Goal: Transaction & Acquisition: Purchase product/service

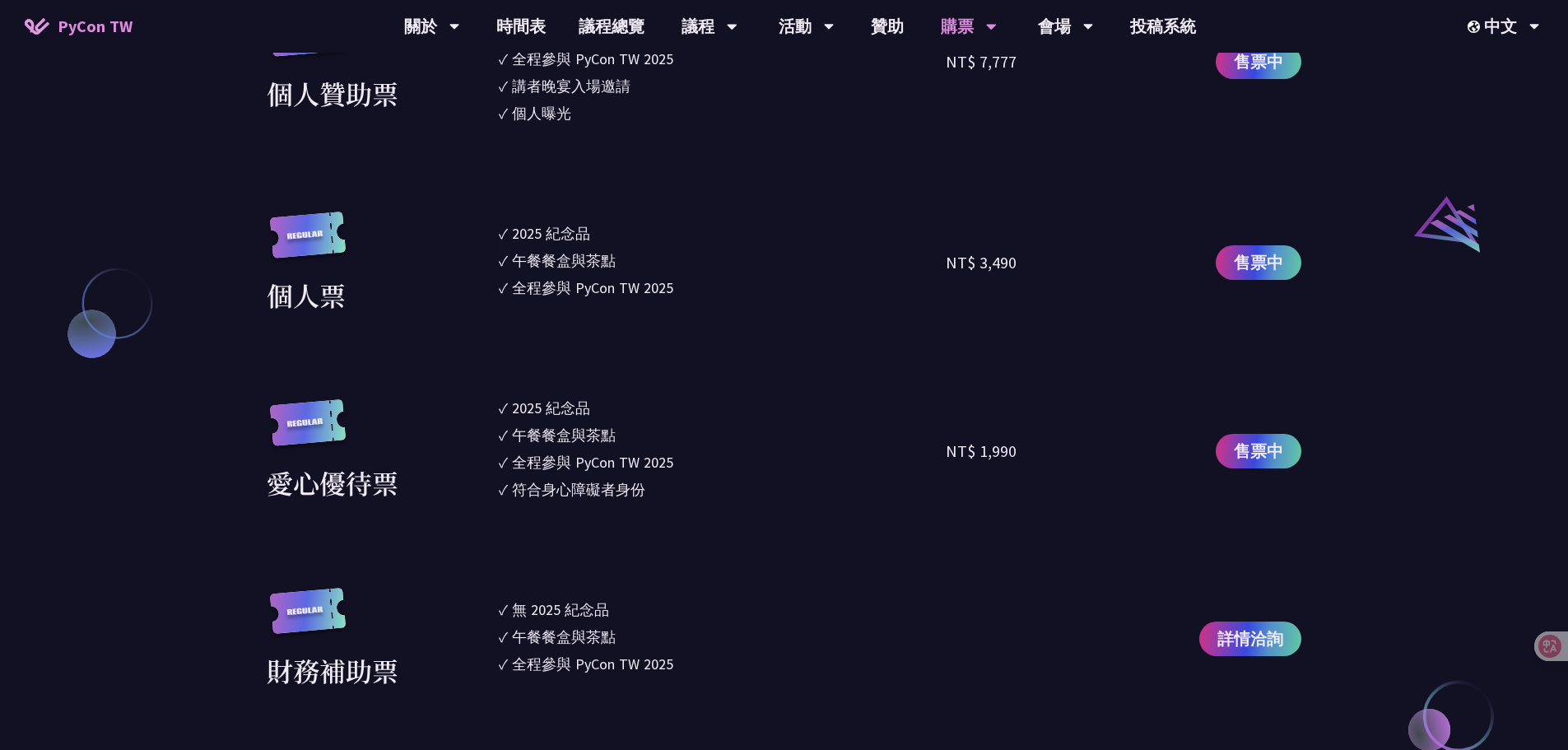
scroll to position [1729, 0]
click at [1281, 261] on span "售票中" at bounding box center [1257, 261] width 49 height 25
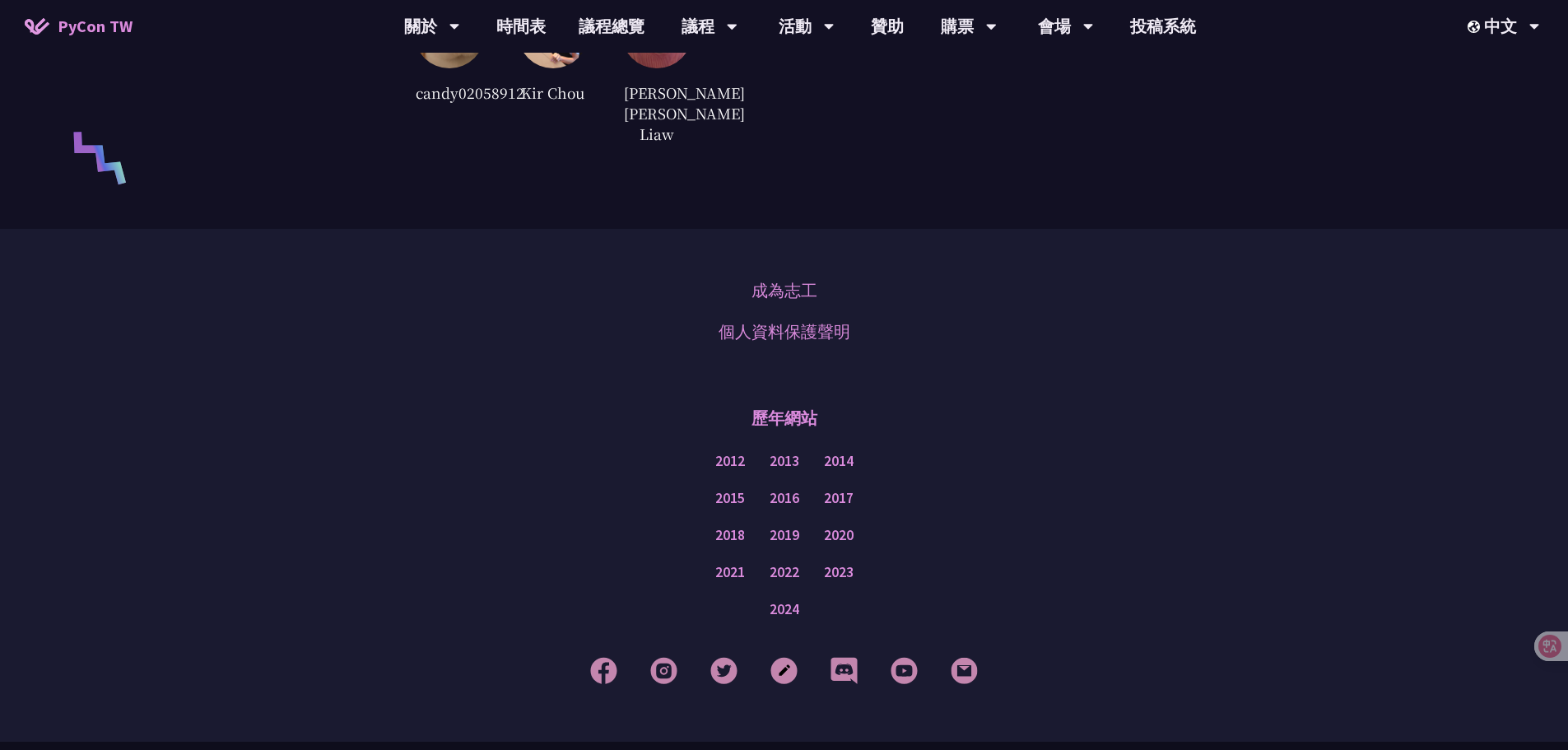
scroll to position [4035, 0]
drag, startPoint x: 547, startPoint y: 347, endPoint x: 529, endPoint y: 351, distance: 18.4
click at [529, 349] on div "成為志工 個人資料保護聲明" at bounding box center [784, 308] width 1485 height 82
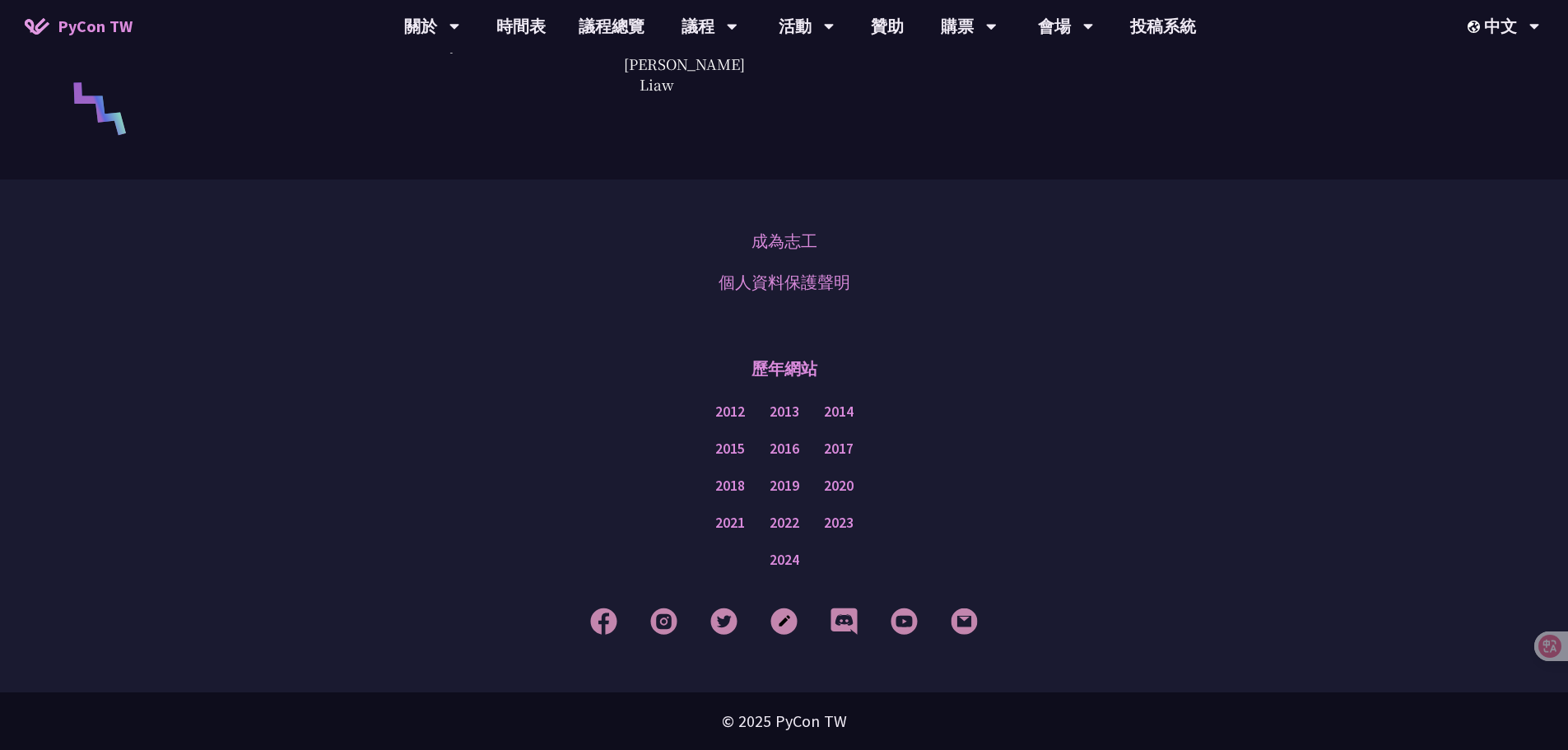
scroll to position [4105, 0]
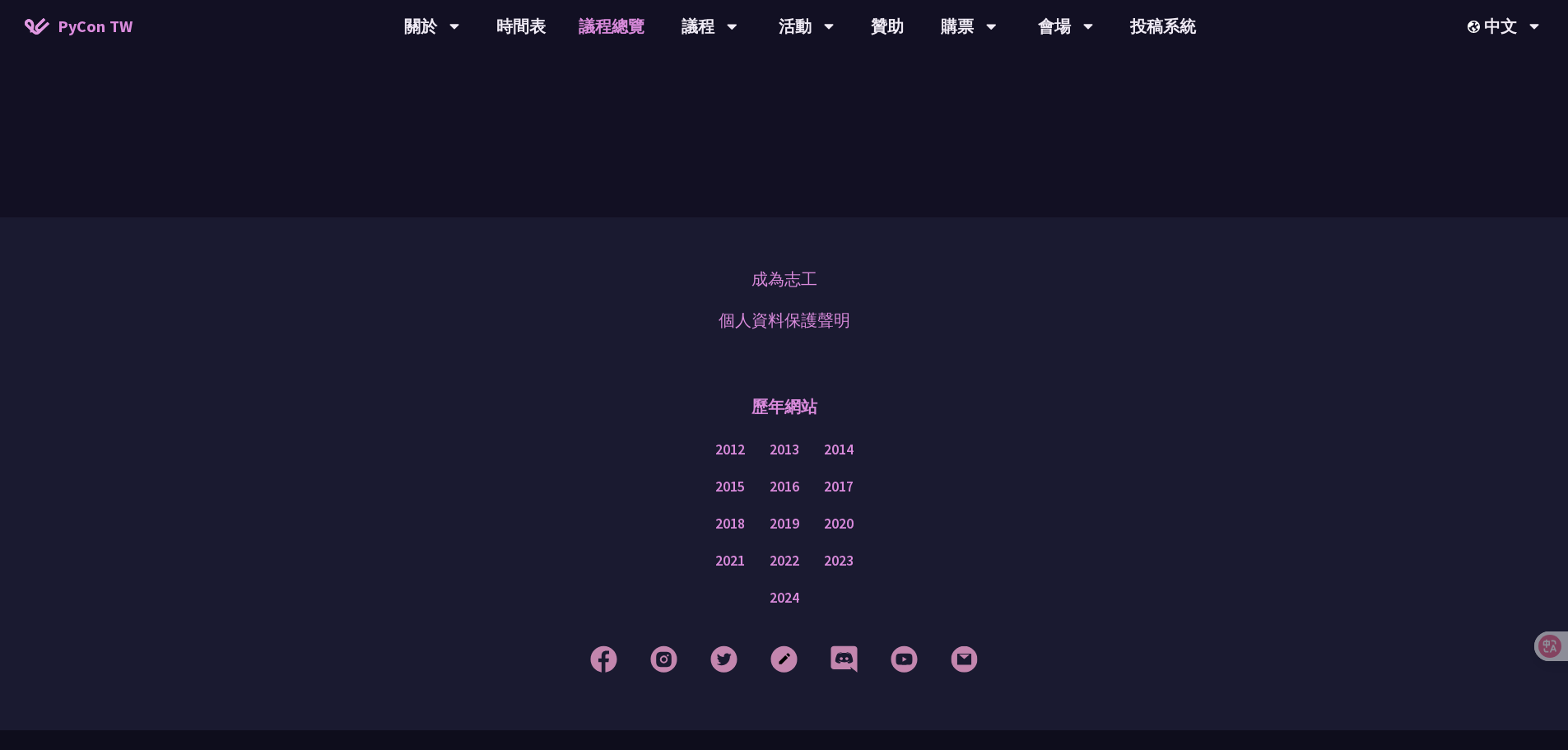
scroll to position [1963, 0]
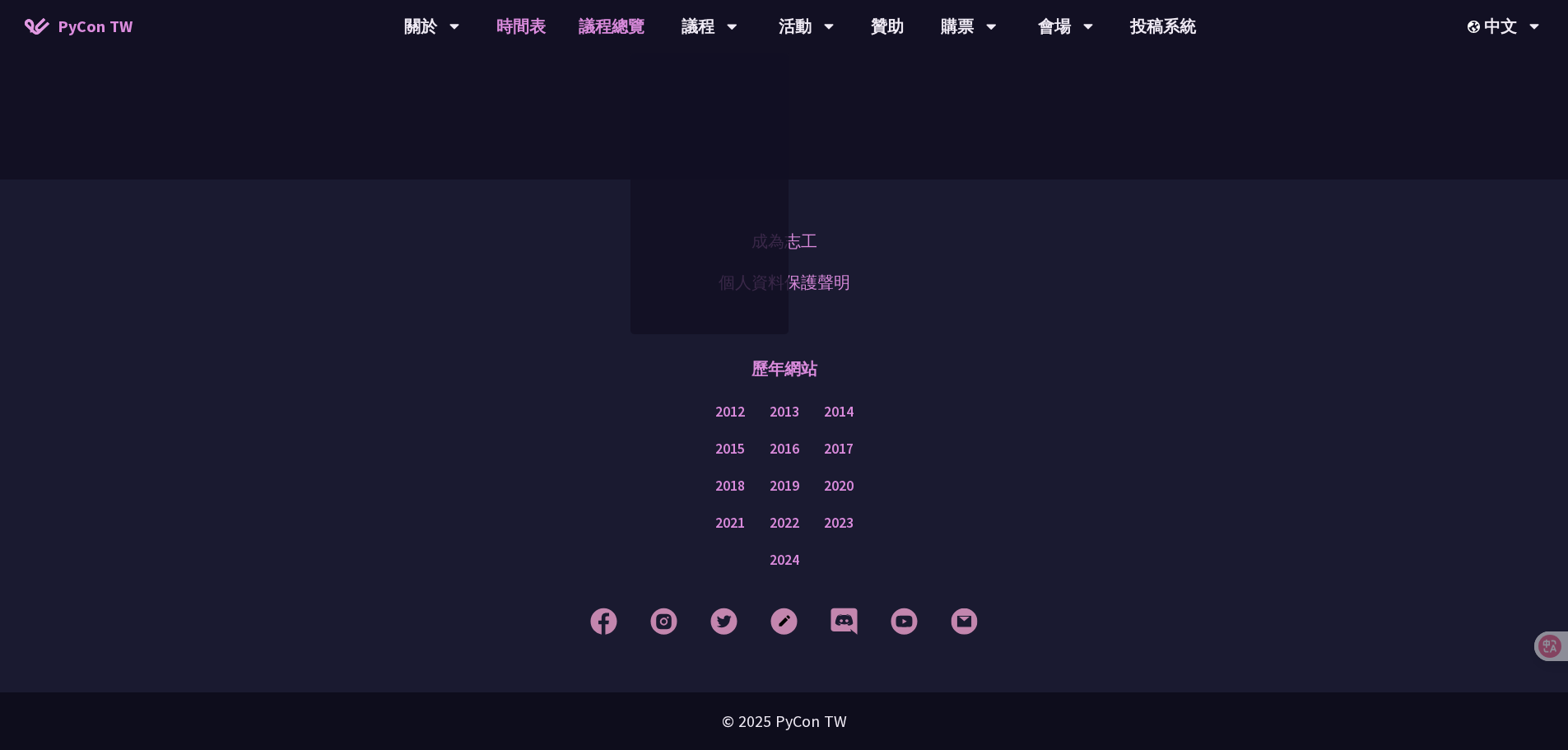
click at [512, 19] on link "時間表" at bounding box center [521, 26] width 82 height 53
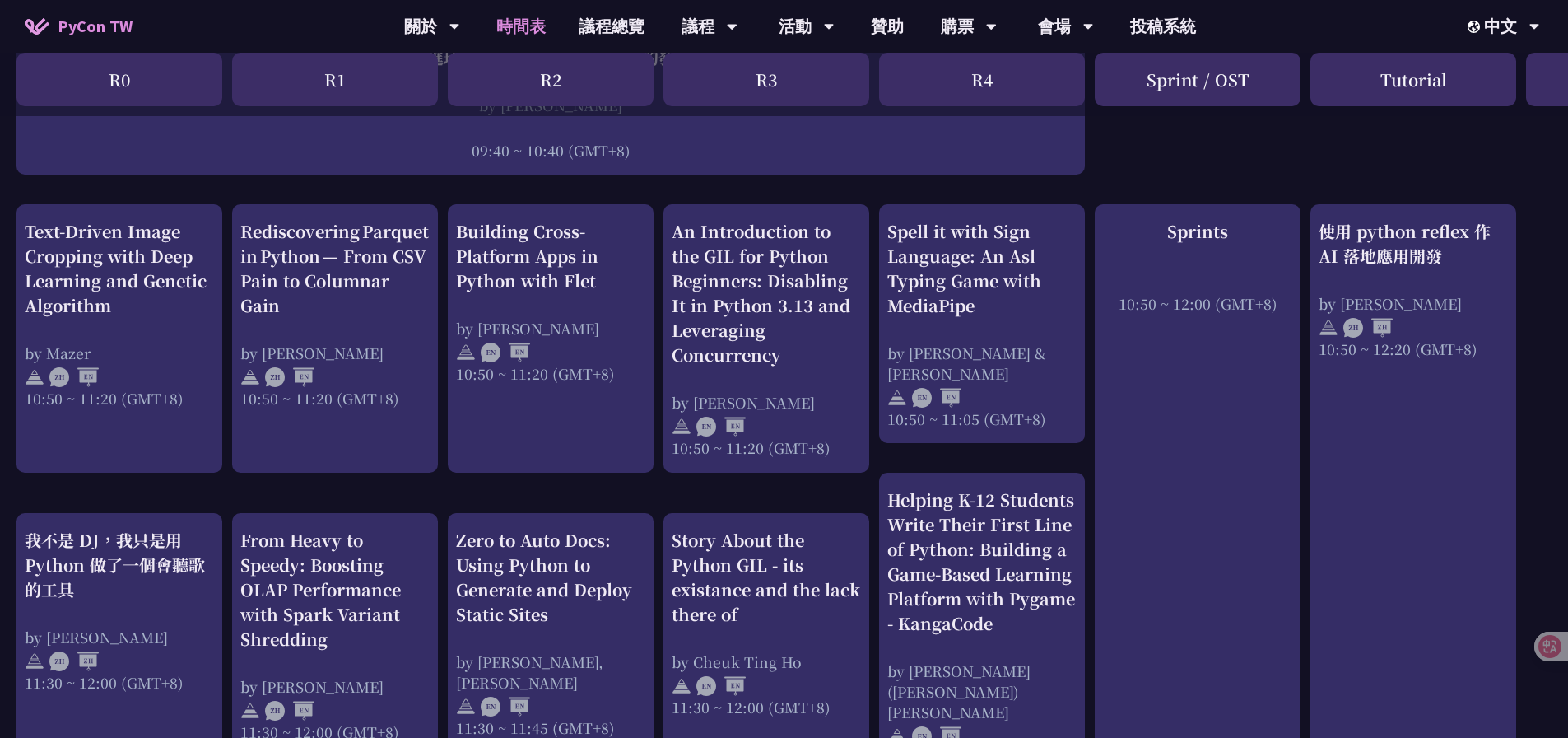
scroll to position [576, 0]
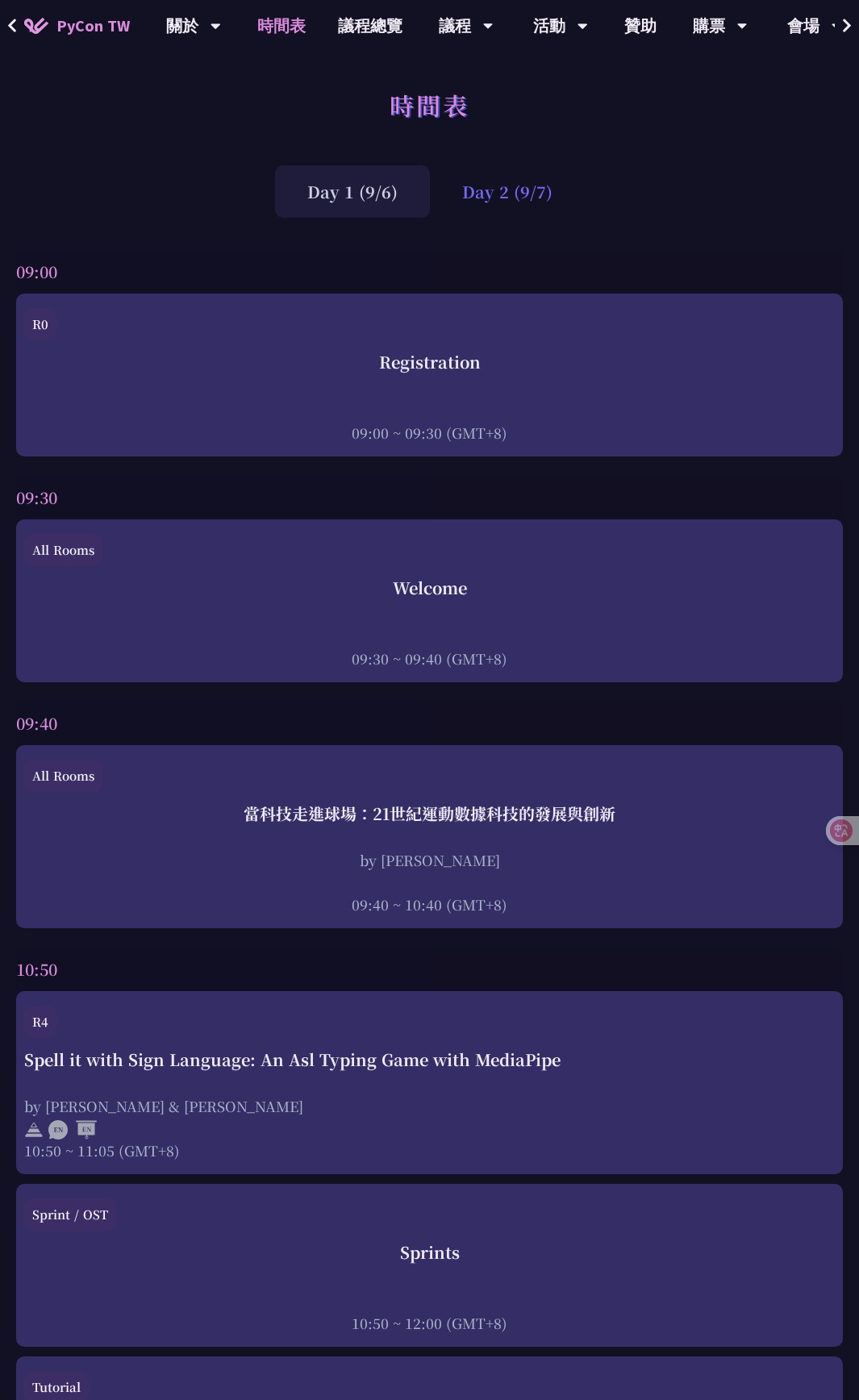
click at [524, 184] on div "Day 2 (9/7)" at bounding box center [507, 192] width 155 height 53
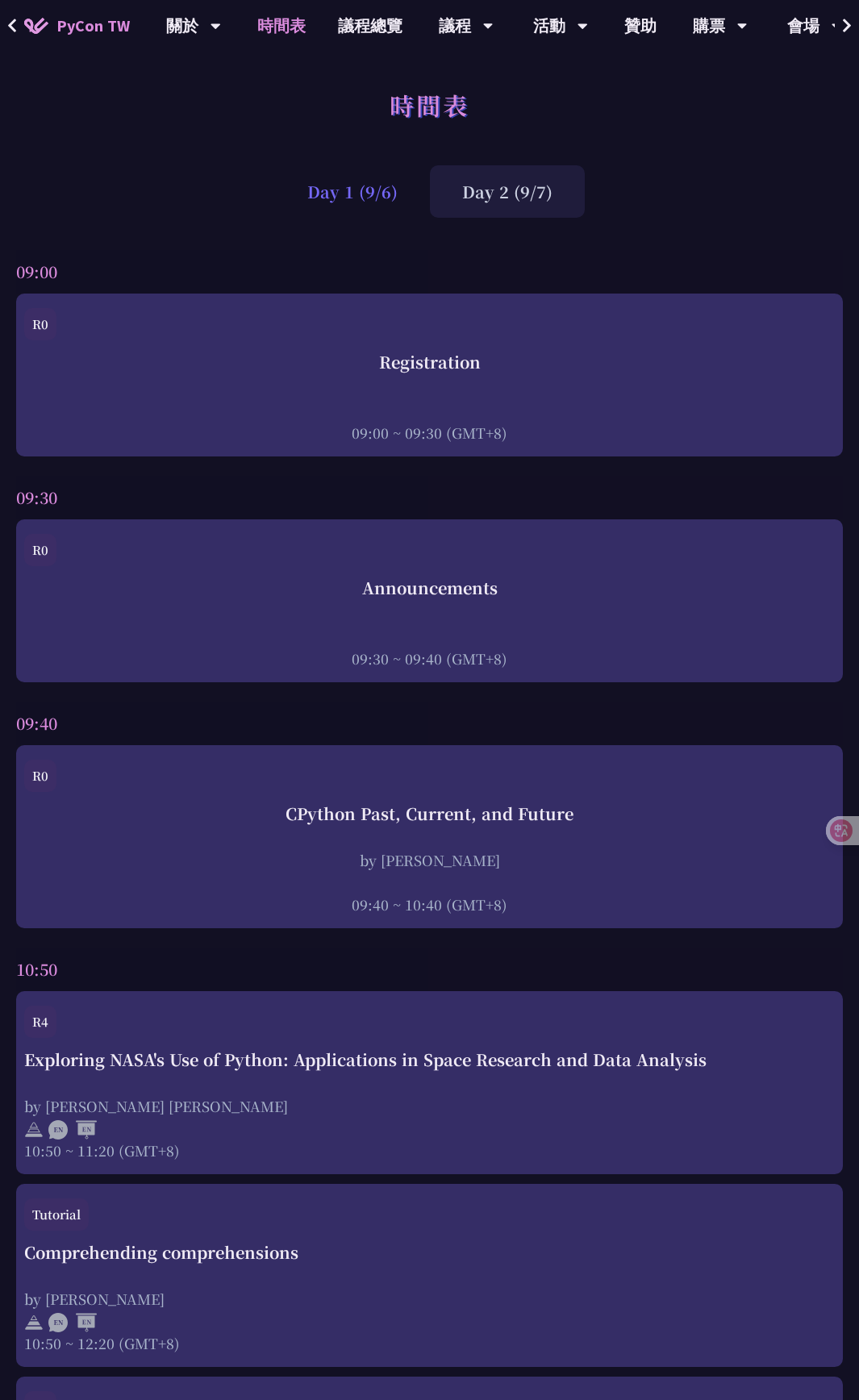
click at [393, 189] on div "Day 1 (9/6)" at bounding box center [353, 192] width 155 height 53
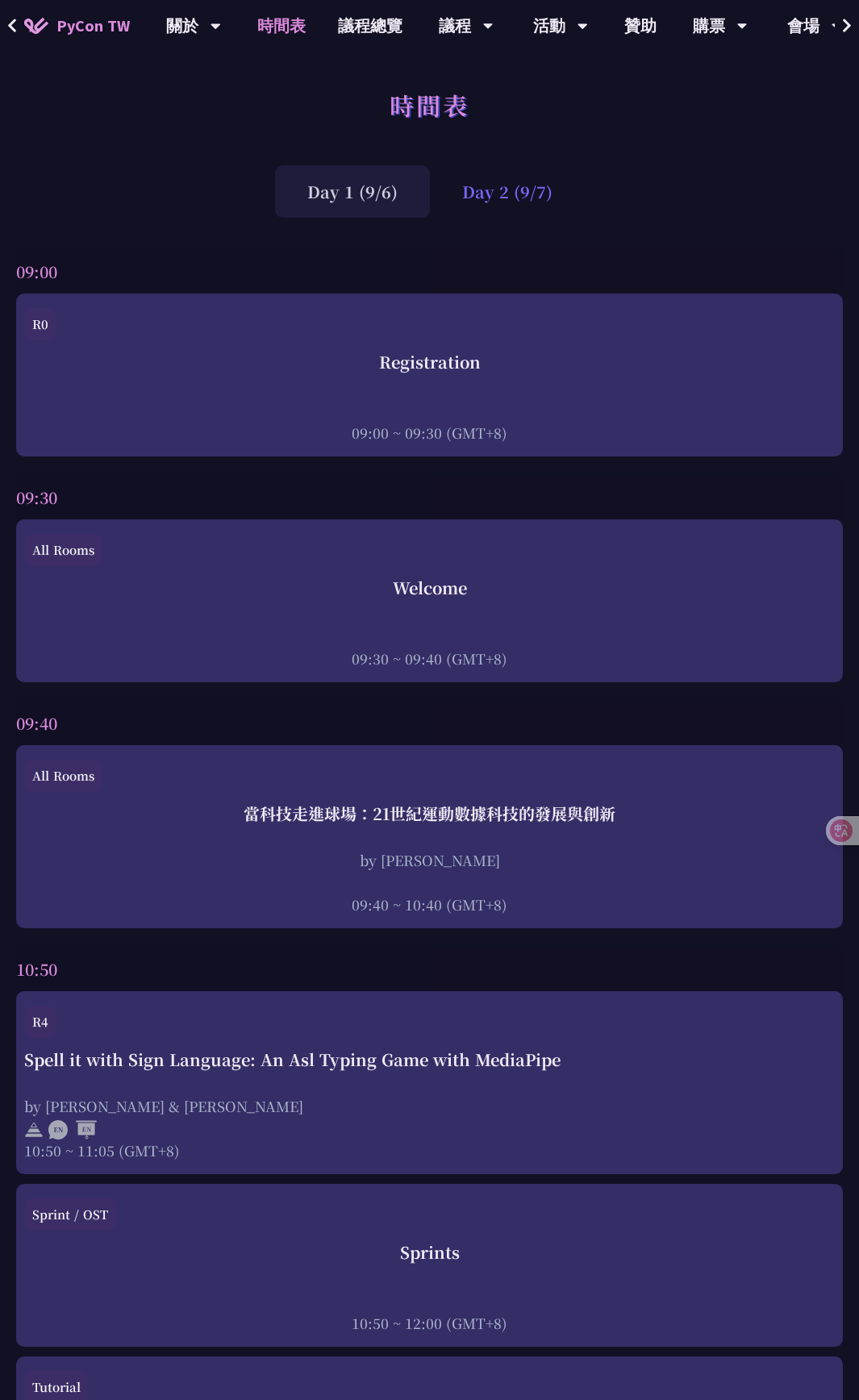
click at [482, 199] on div "Day 2 (9/7)" at bounding box center [507, 192] width 155 height 53
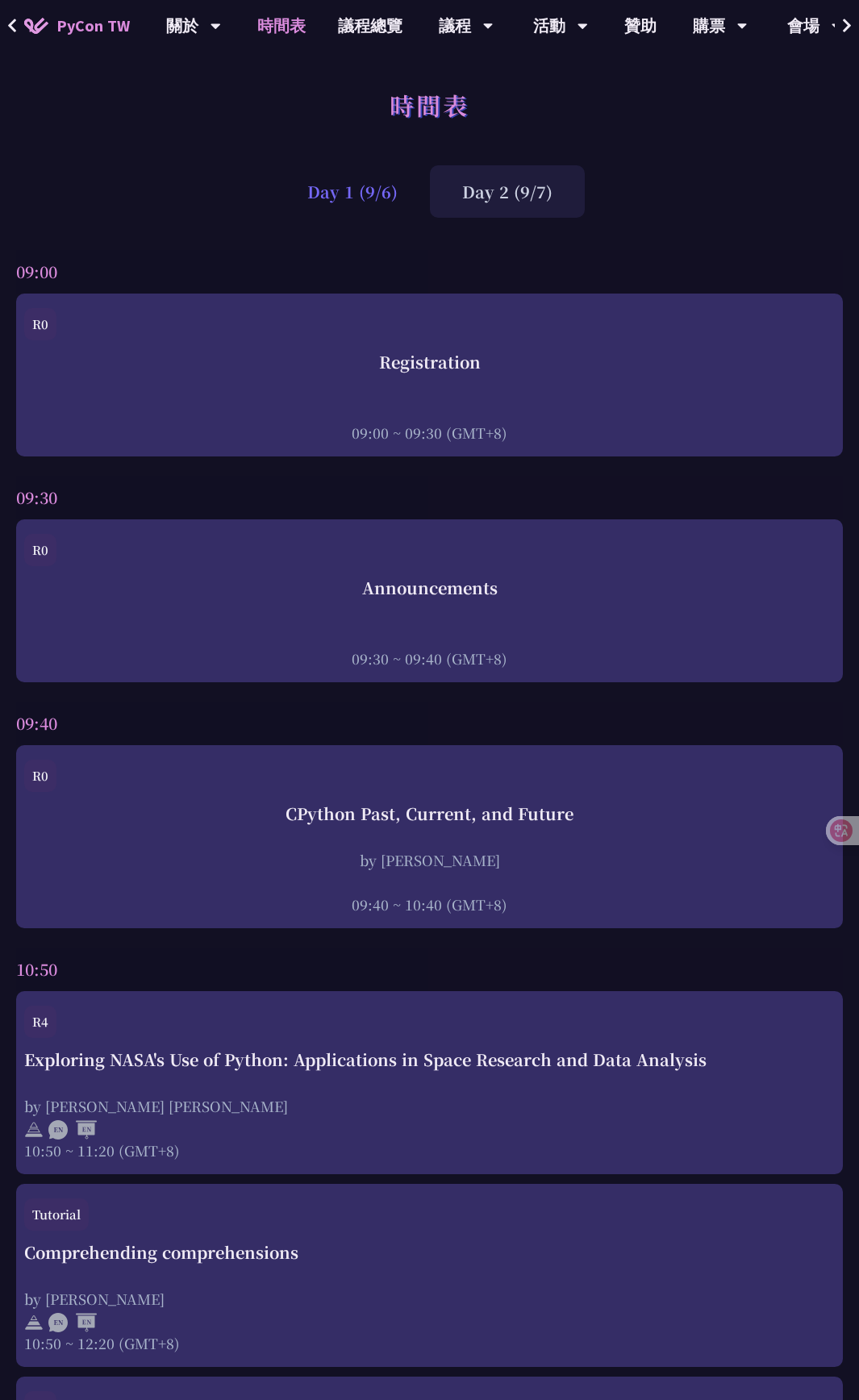
click at [367, 203] on div "Day 1 (9/6)" at bounding box center [353, 192] width 155 height 53
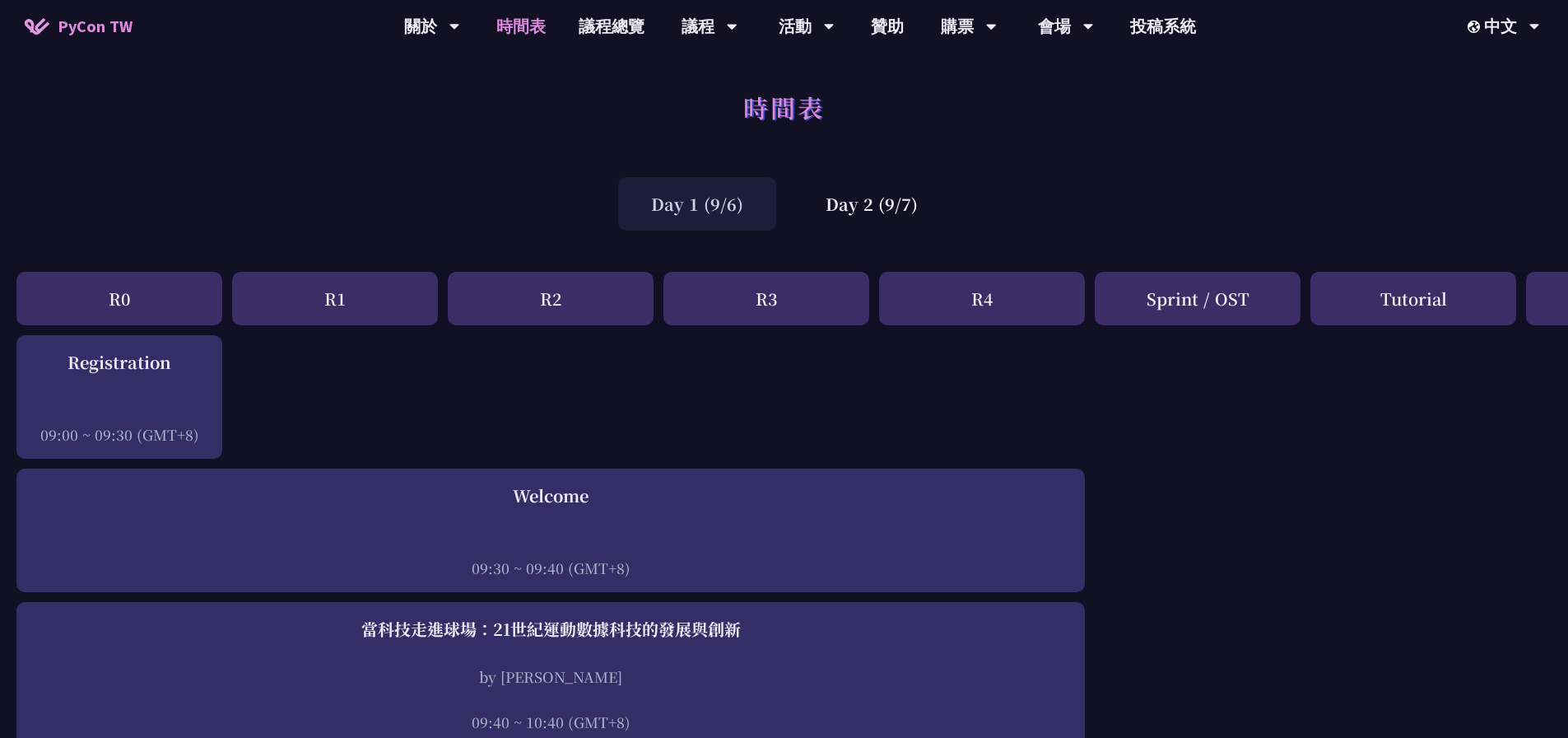
click at [875, 308] on div "Tutorial" at bounding box center [1413, 299] width 206 height 54
click at [867, 207] on div "Day 2 (9/7)" at bounding box center [871, 204] width 158 height 54
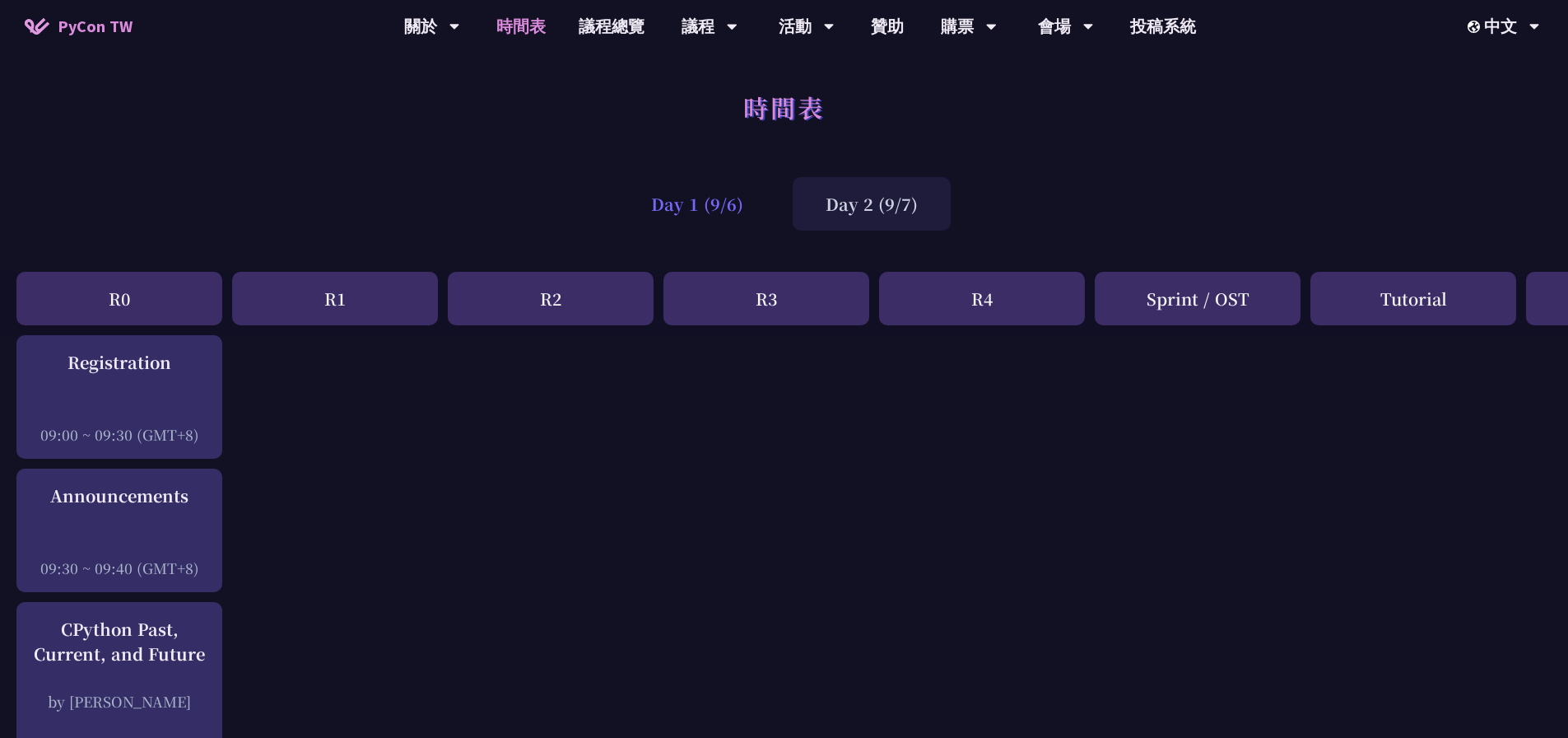
click at [698, 203] on div "Day 1 (9/6)" at bounding box center [697, 204] width 158 height 54
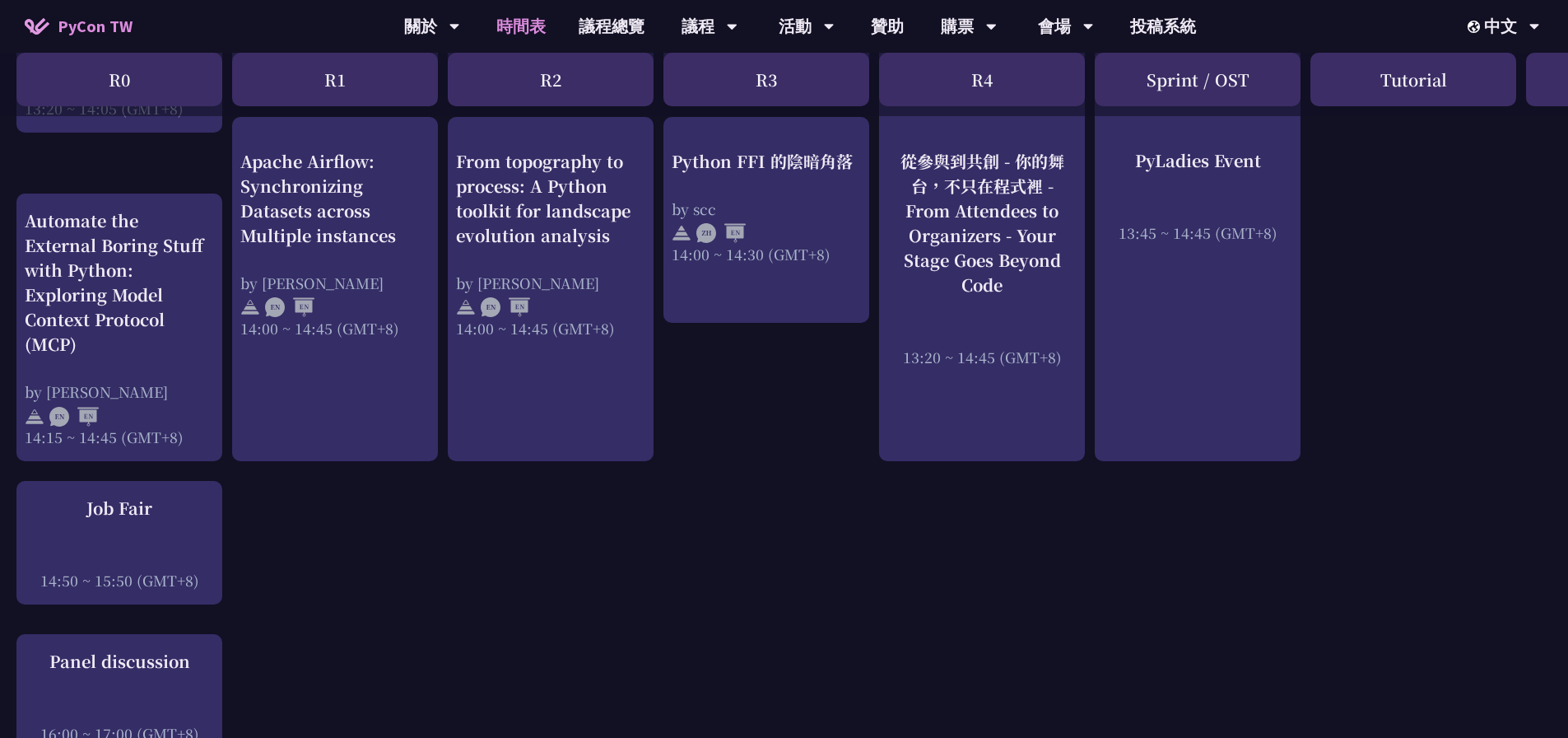
scroll to position [1729, 0]
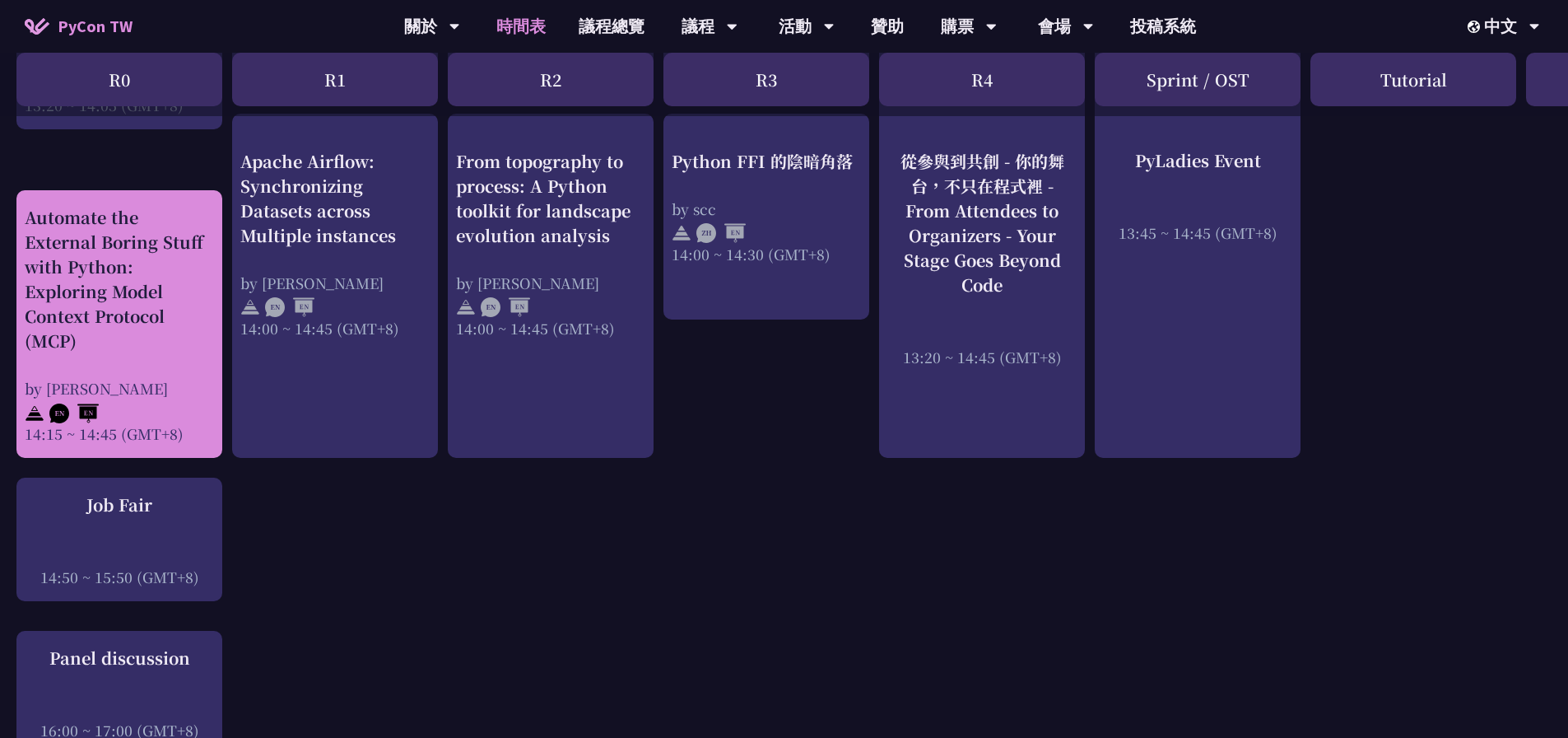
click at [140, 252] on div "Automate the External Boring Stuff with Python: Exploring Model Context Protoco…" at bounding box center [119, 279] width 189 height 148
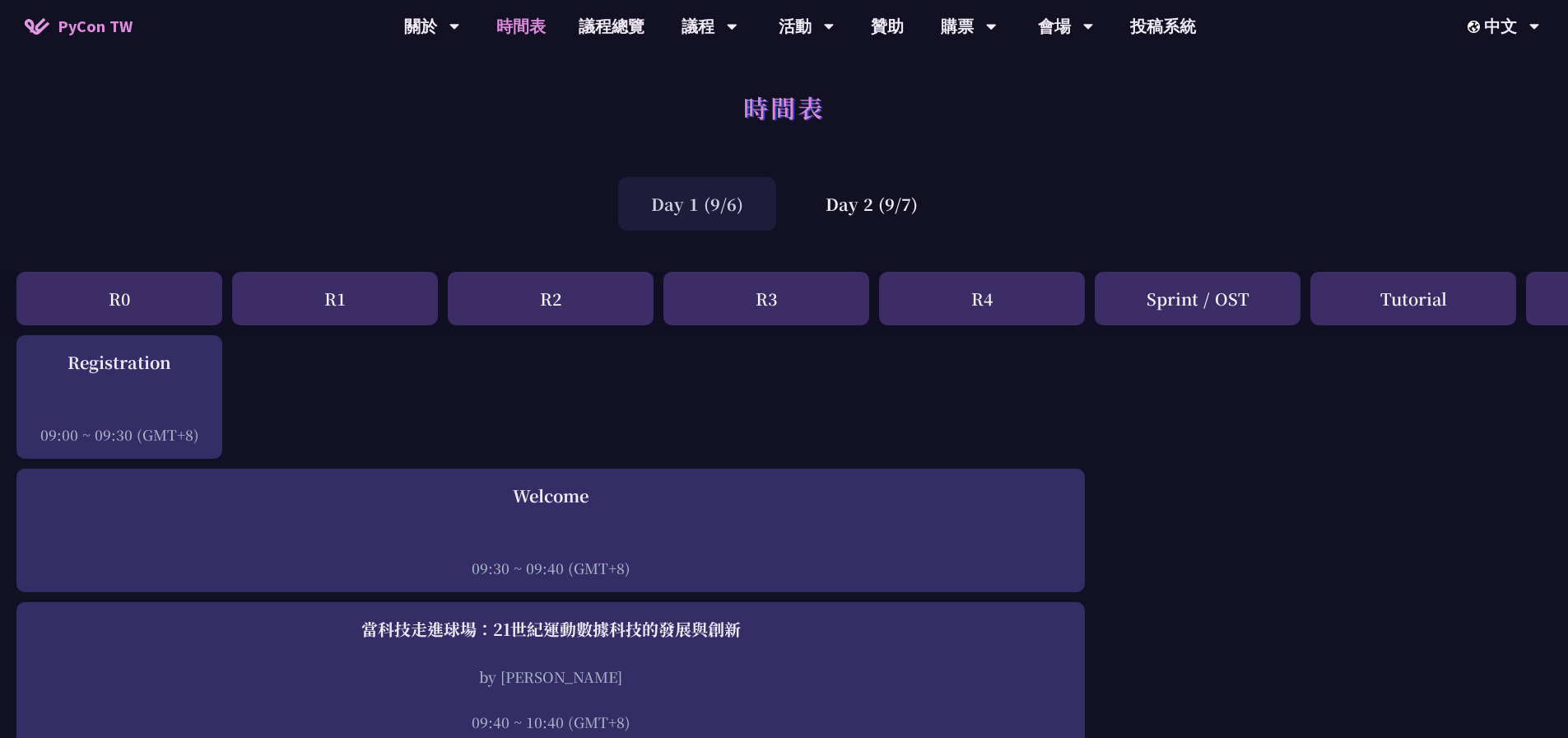
click at [875, 202] on div "Day 2 (9/7)" at bounding box center [871, 204] width 158 height 54
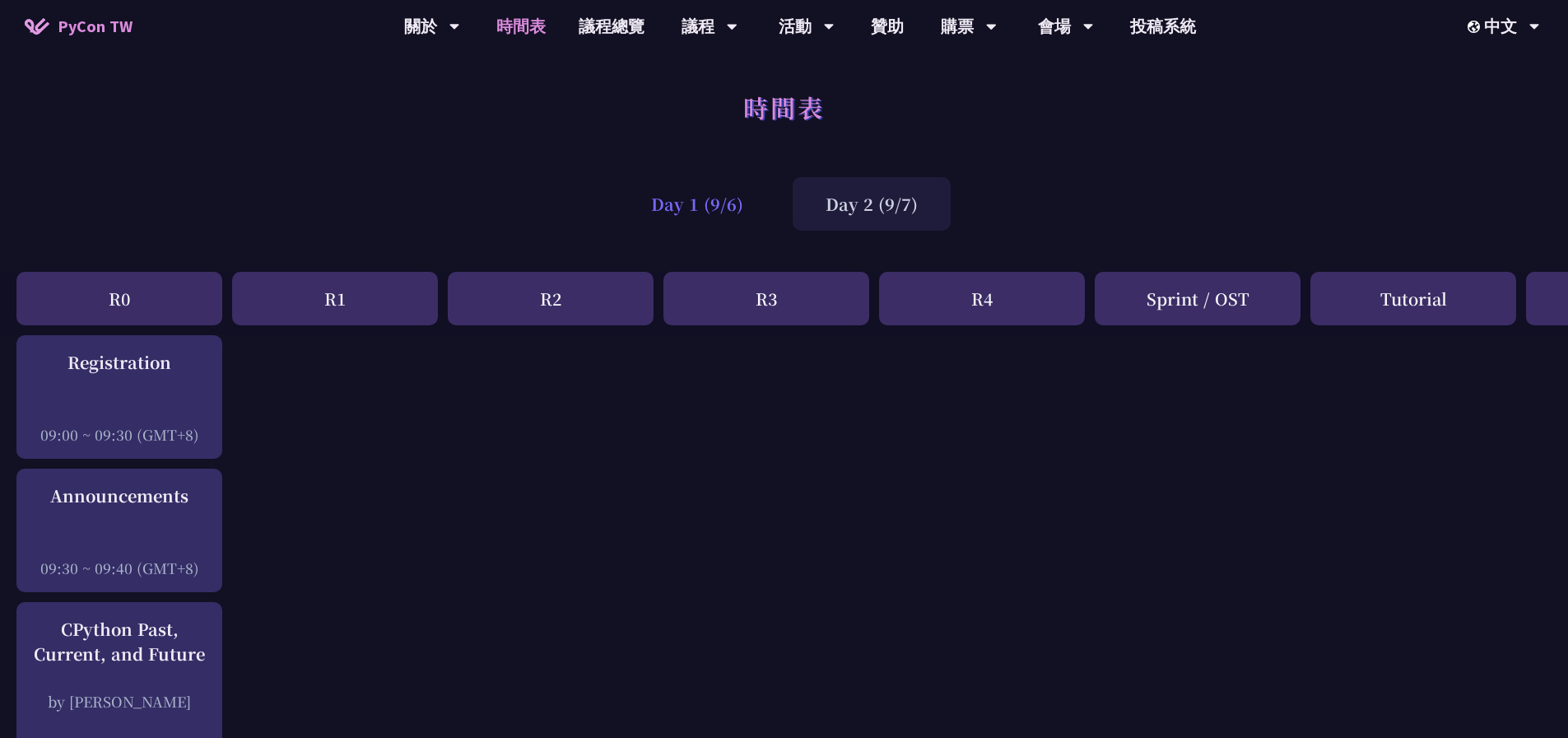
click at [683, 205] on div "Day 1 (9/6)" at bounding box center [697, 204] width 158 height 54
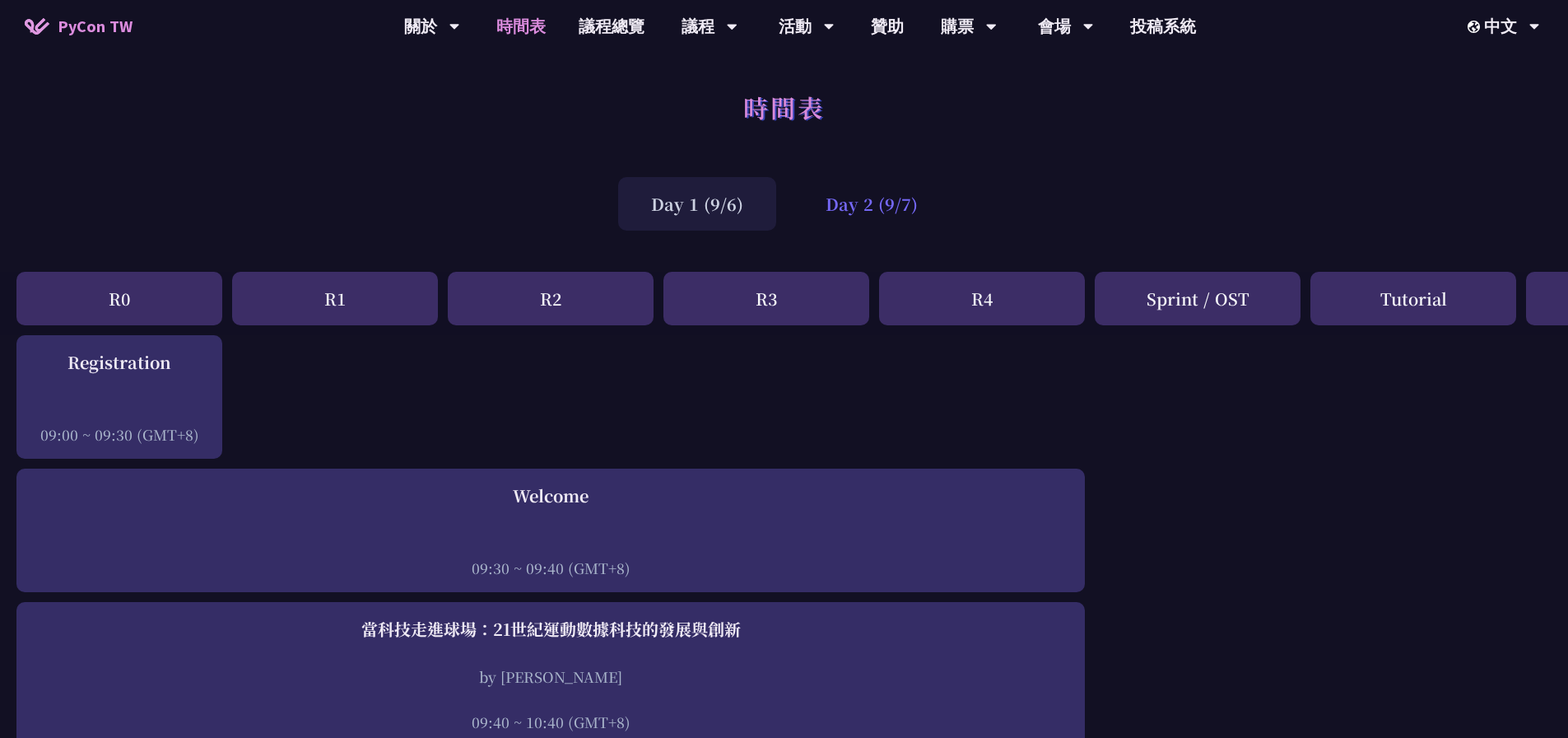
click at [870, 212] on div "Day 2 (9/7)" at bounding box center [871, 204] width 158 height 54
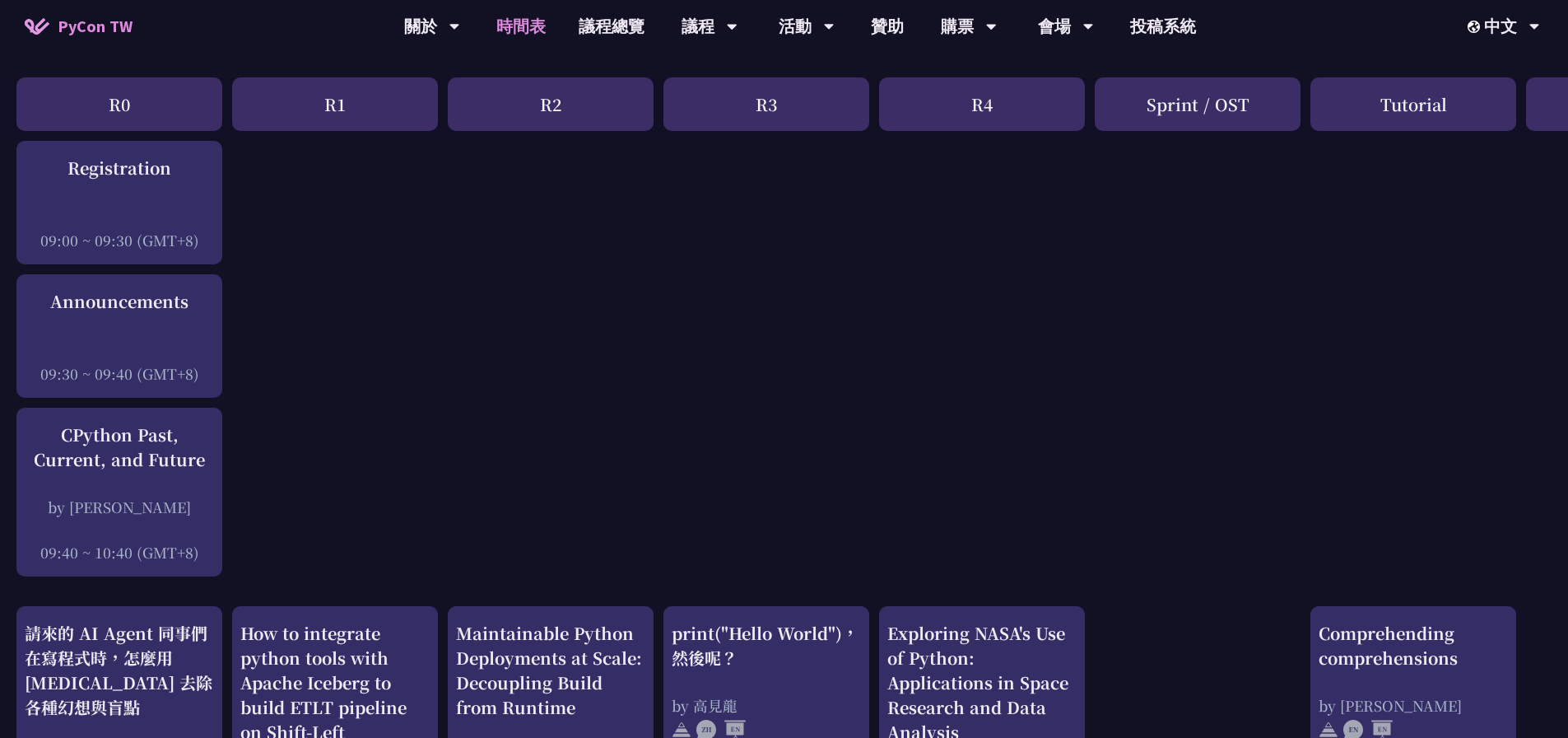
scroll to position [192, 0]
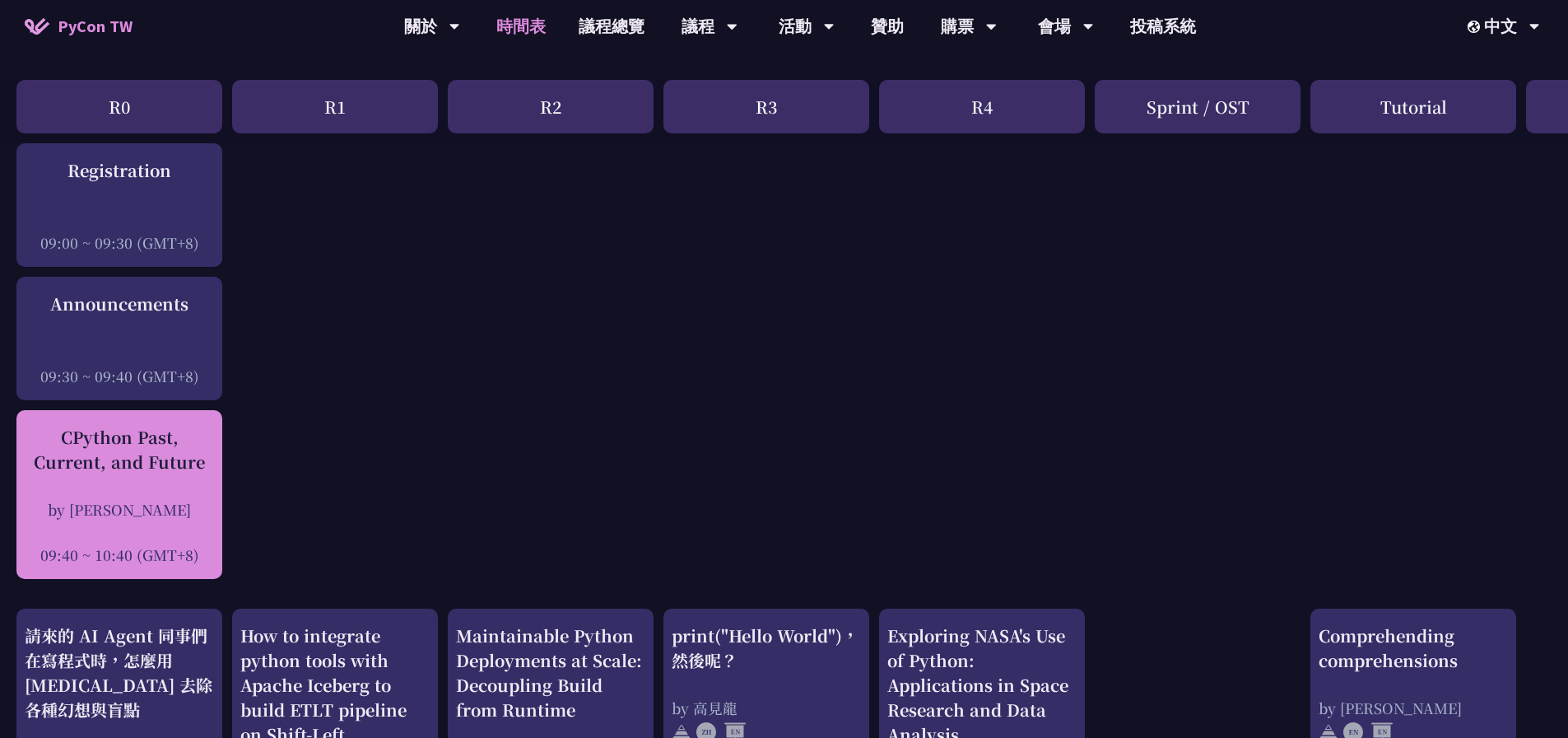
click at [161, 467] on div "CPython Past, Current, and Future" at bounding box center [119, 449] width 189 height 49
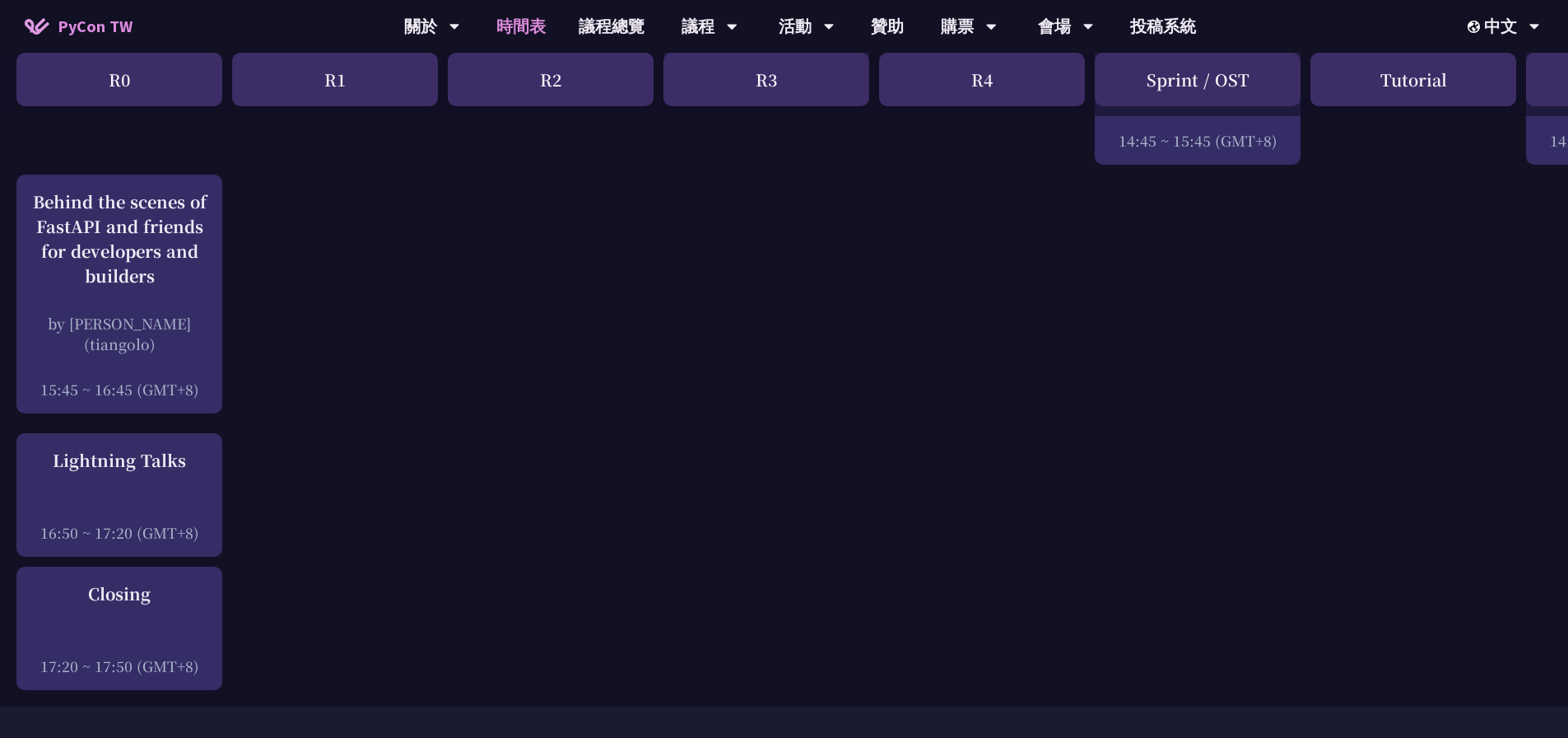
scroll to position [2114, 0]
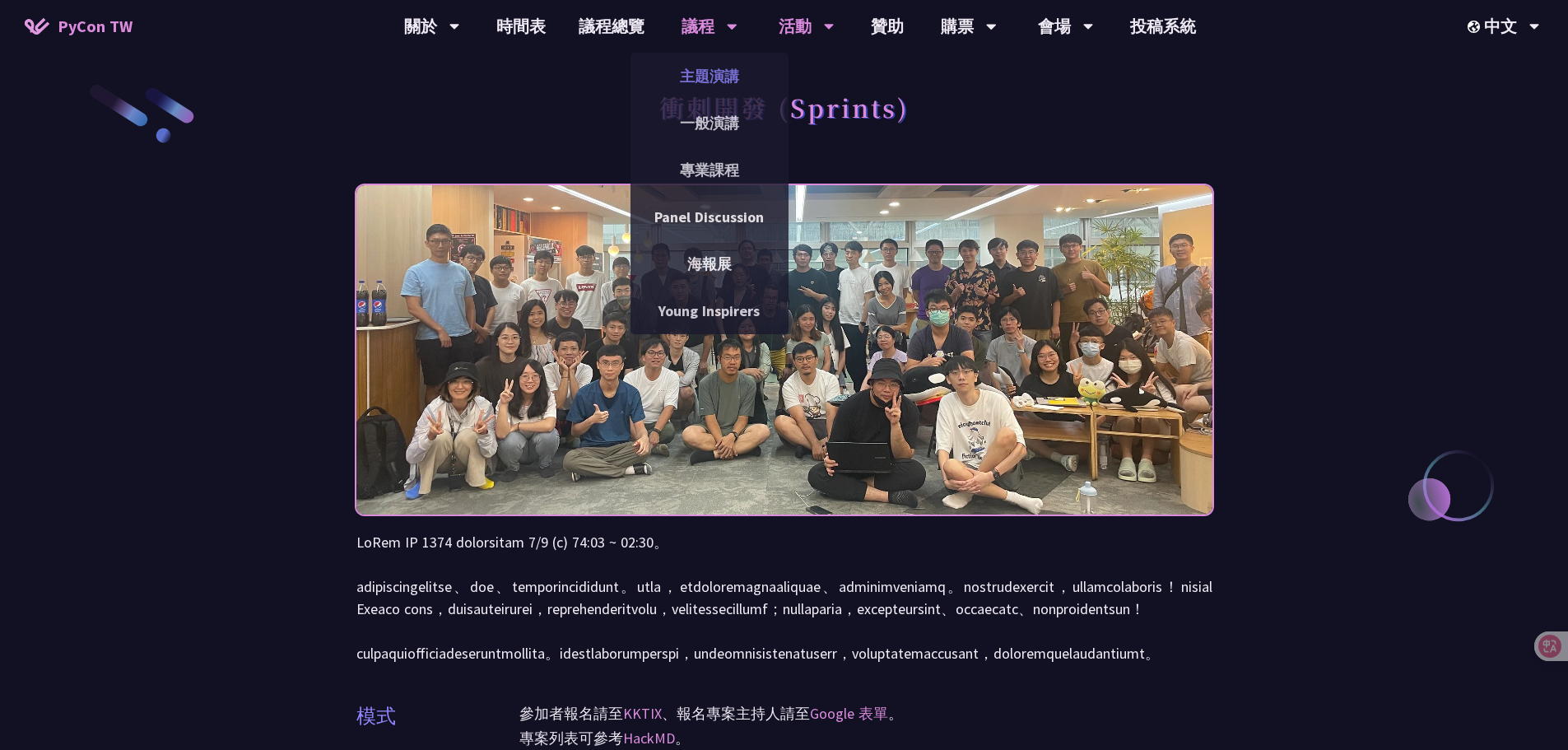
click at [698, 73] on link "主題演講" at bounding box center [710, 76] width 158 height 39
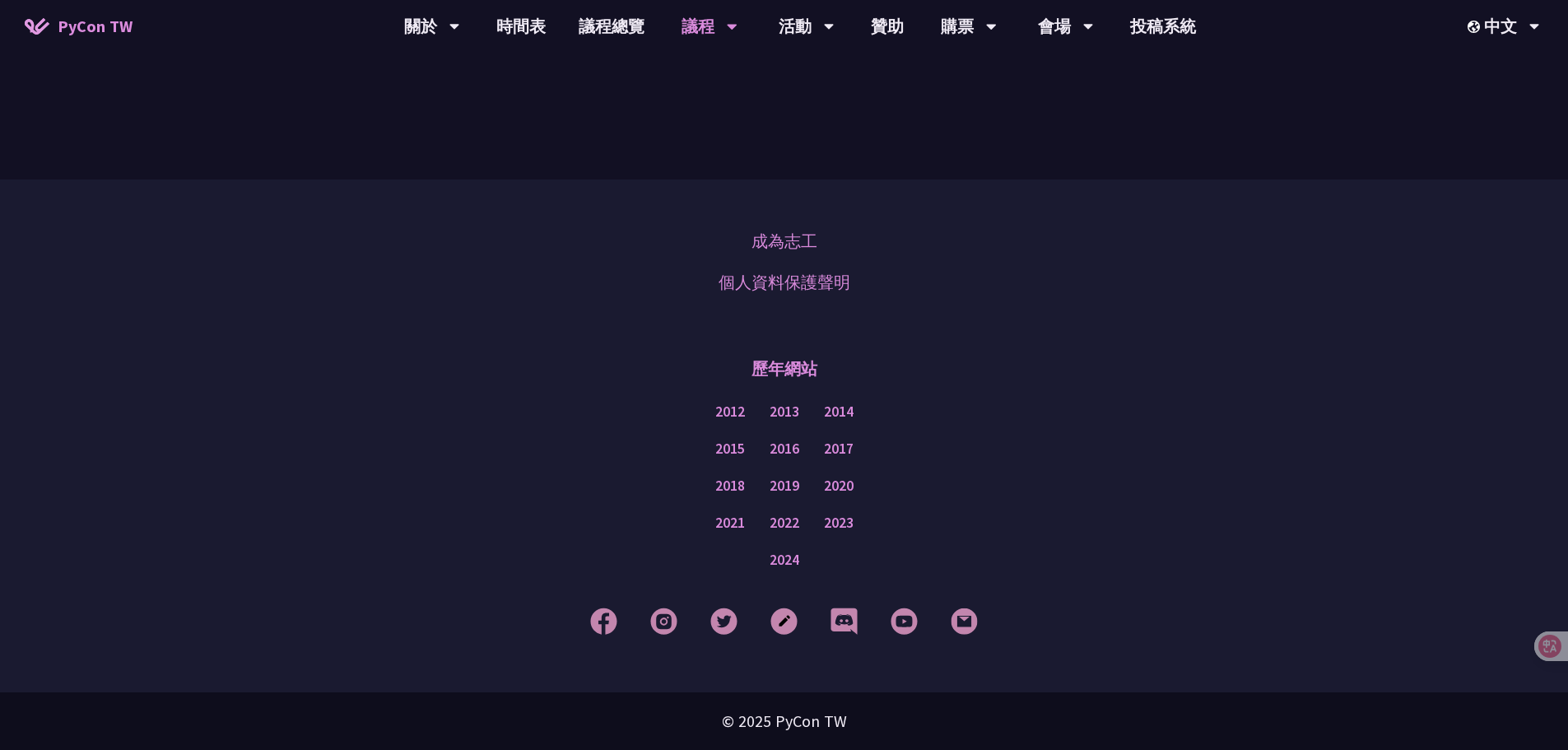
scroll to position [2868, 0]
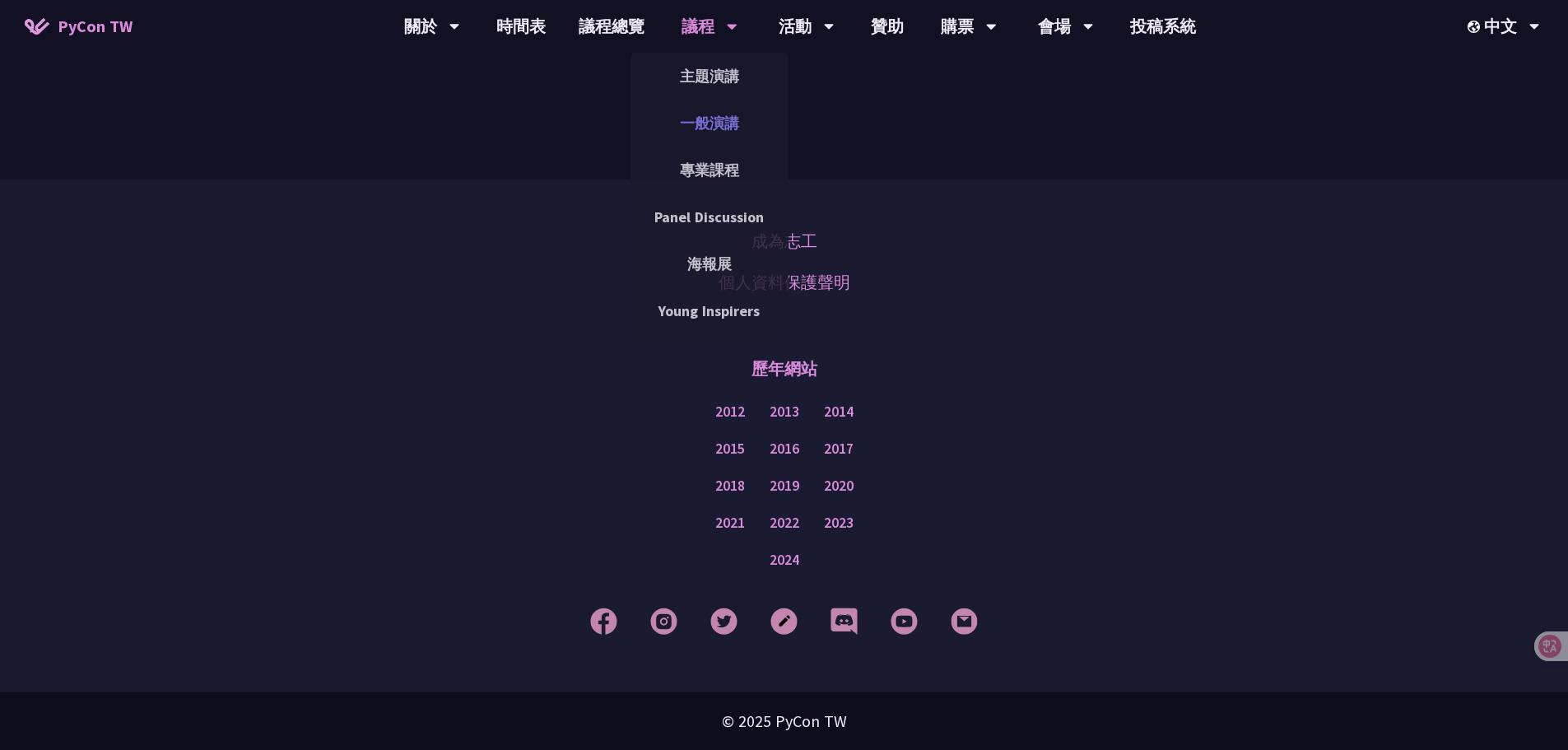
click at [727, 124] on link "一般演講" at bounding box center [710, 123] width 158 height 39
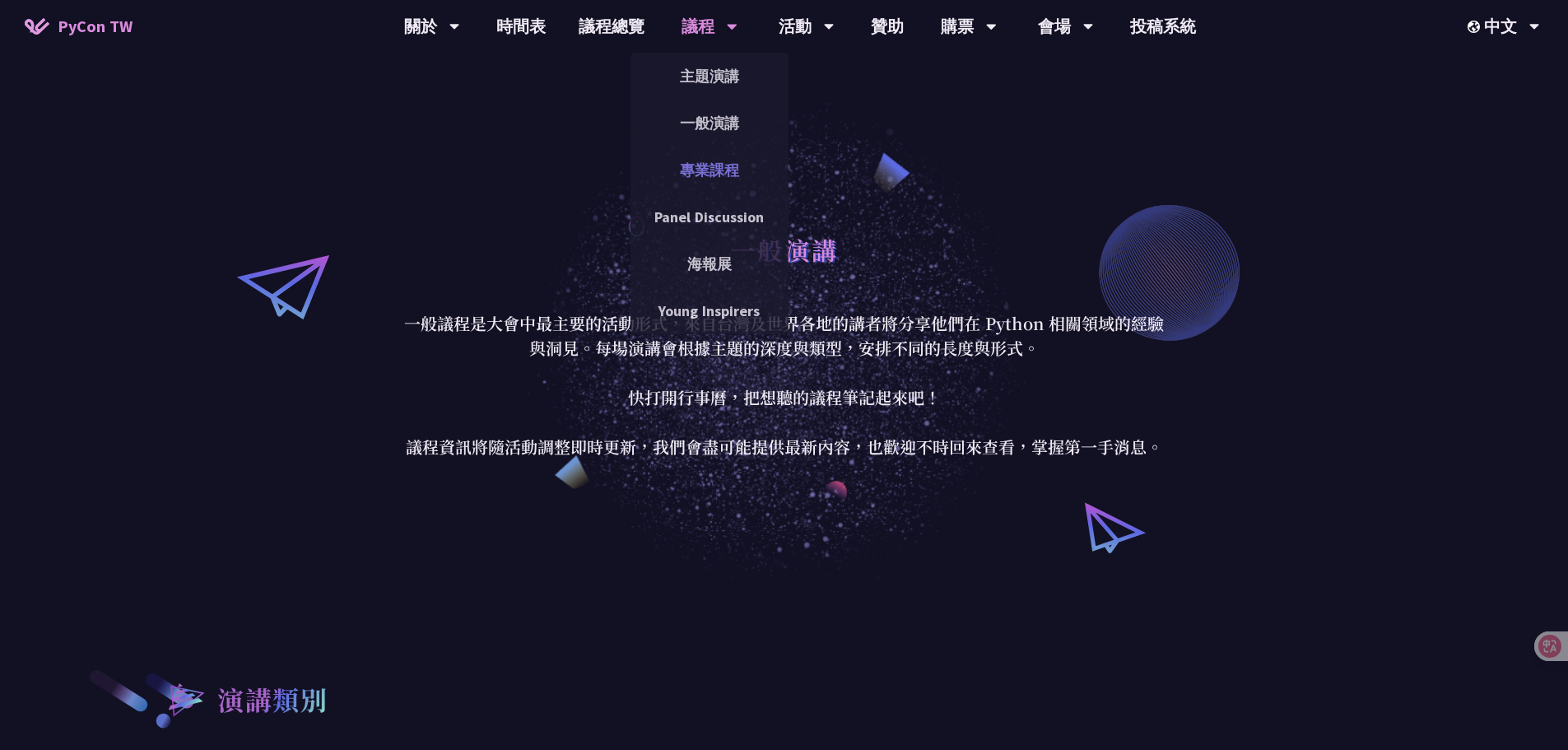
click at [730, 169] on link "專業課程" at bounding box center [710, 170] width 158 height 39
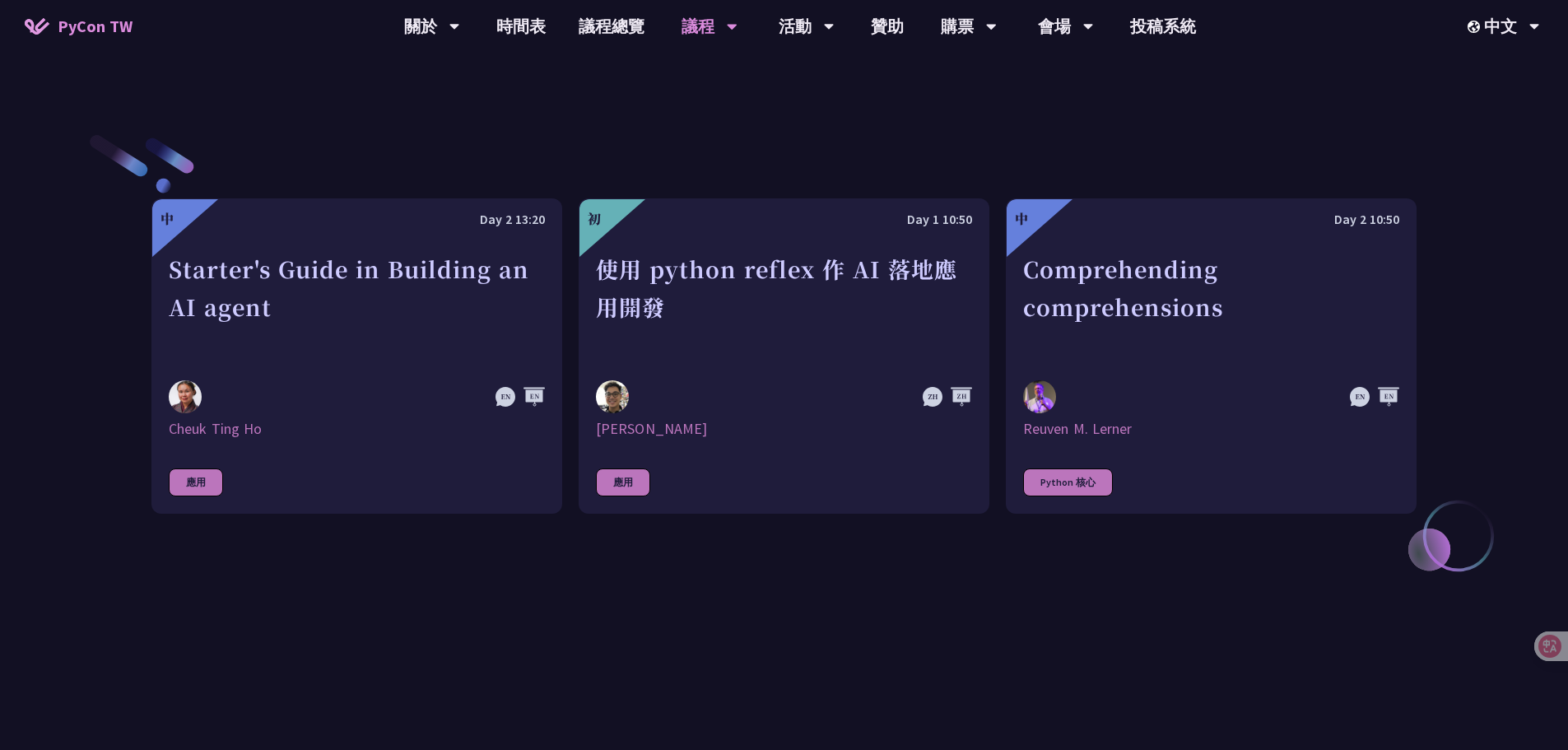
scroll to position [576, 0]
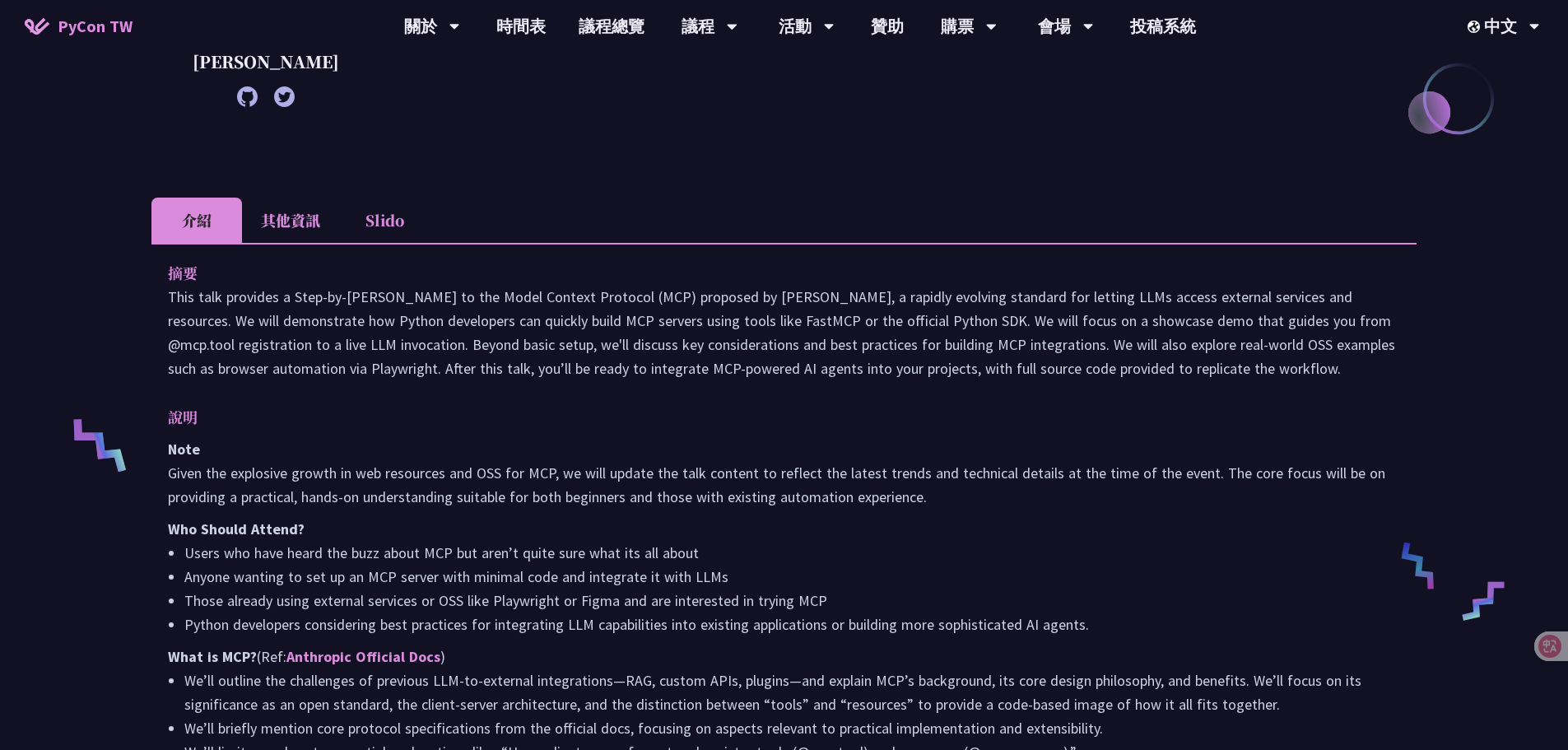
scroll to position [385, 0]
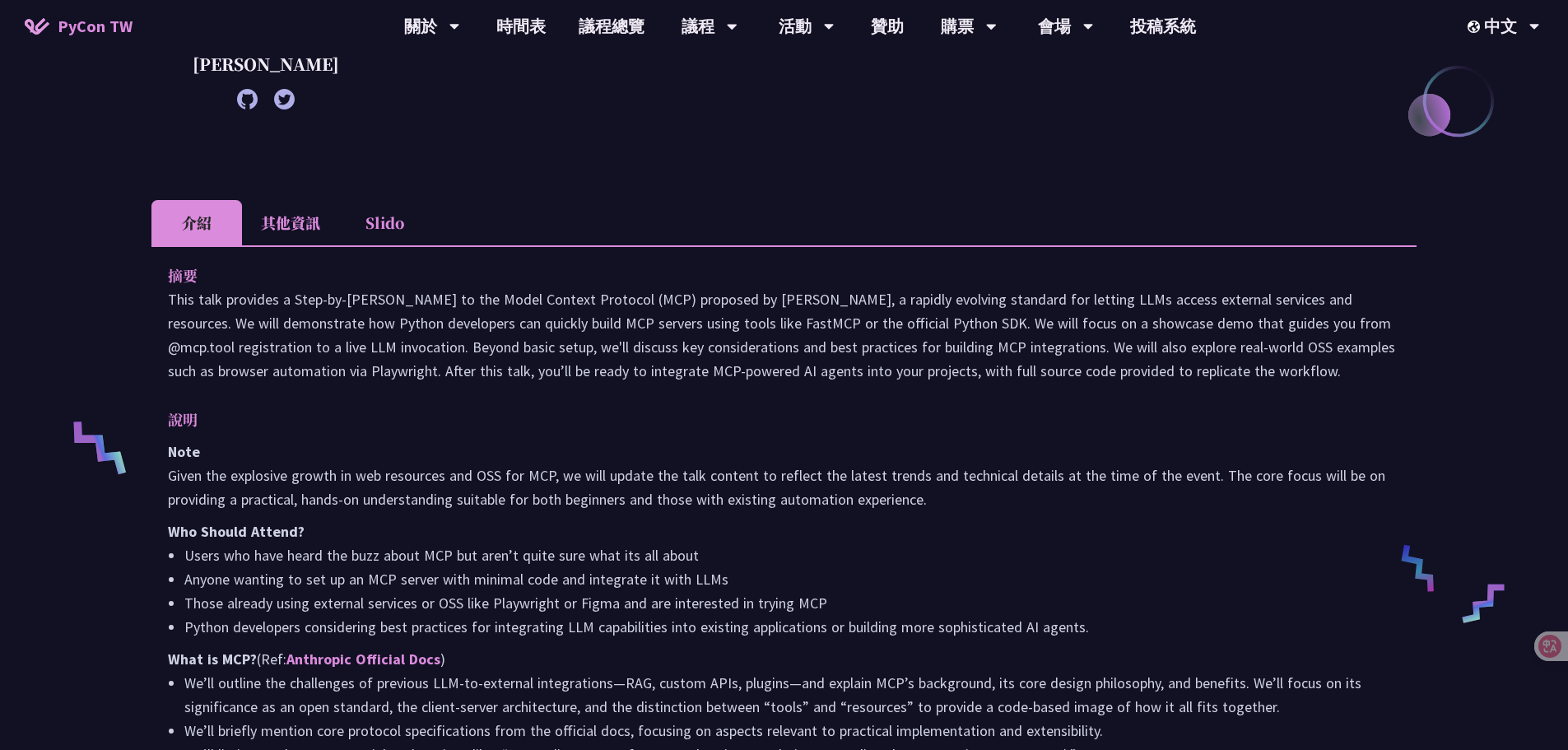
click at [380, 245] on li "Slido" at bounding box center [384, 222] width 91 height 45
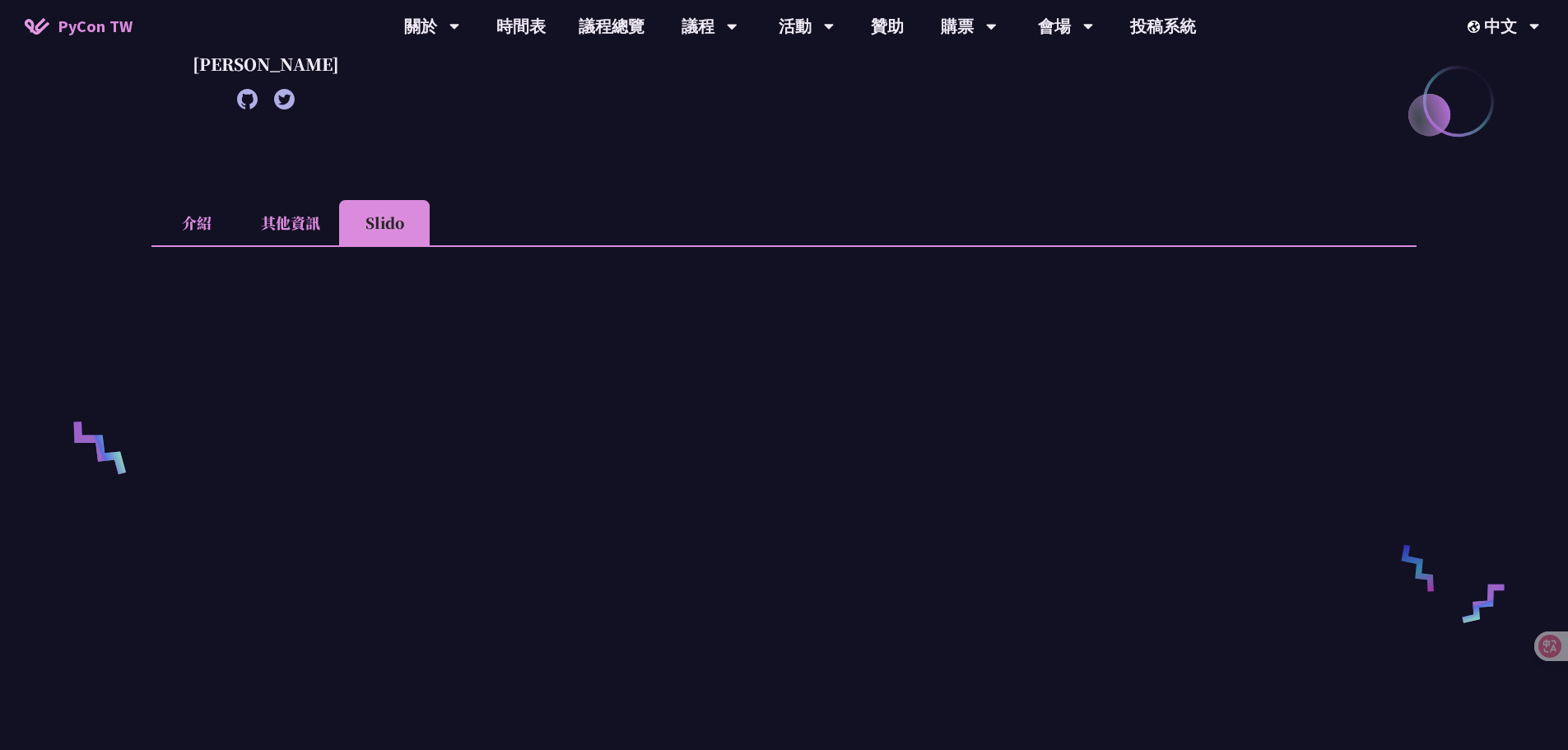
click at [313, 245] on li "其他資訊" at bounding box center [290, 222] width 97 height 45
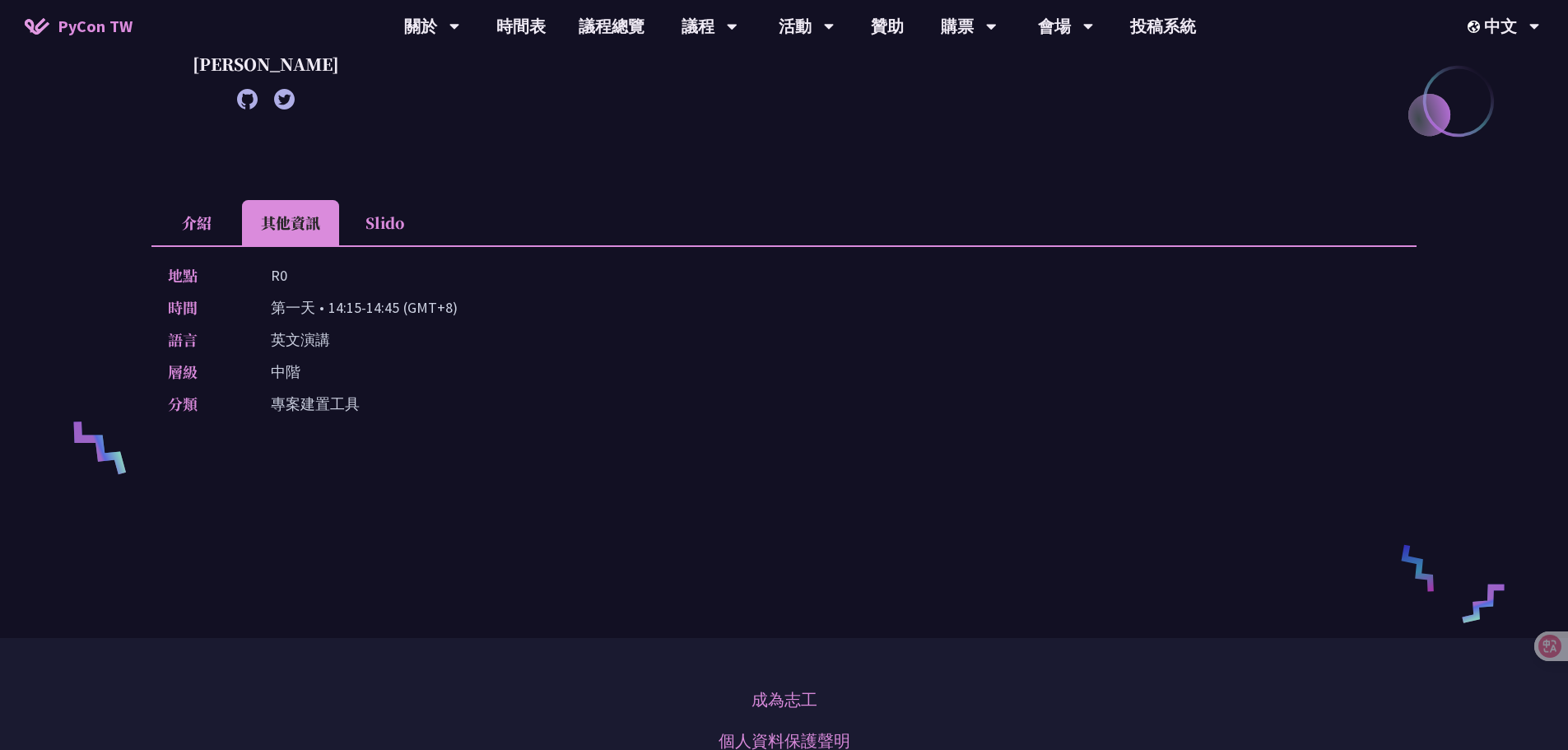
click at [200, 245] on li "介紹" at bounding box center [197, 222] width 91 height 45
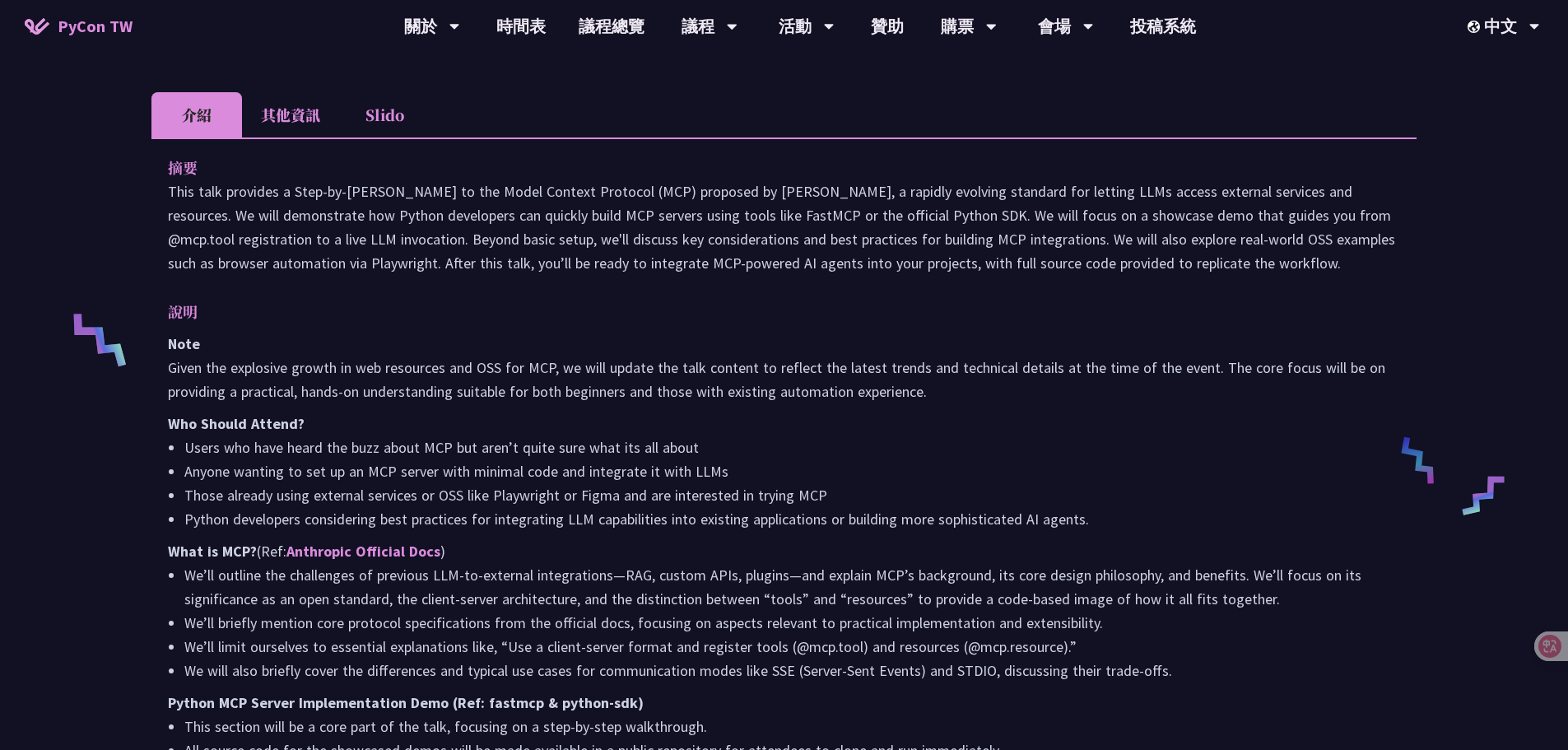
scroll to position [576, 0]
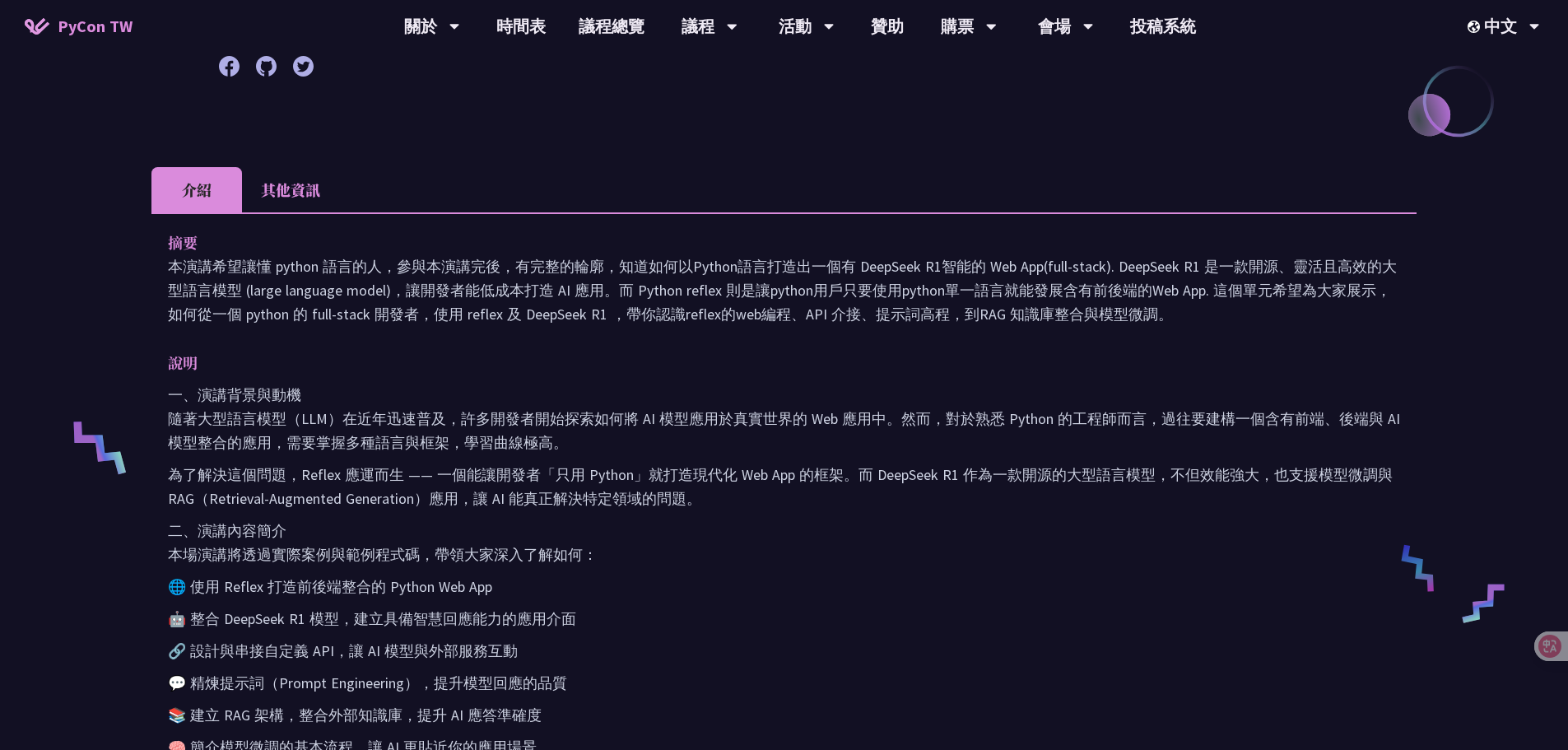
click at [324, 199] on li "其他資訊" at bounding box center [290, 189] width 97 height 45
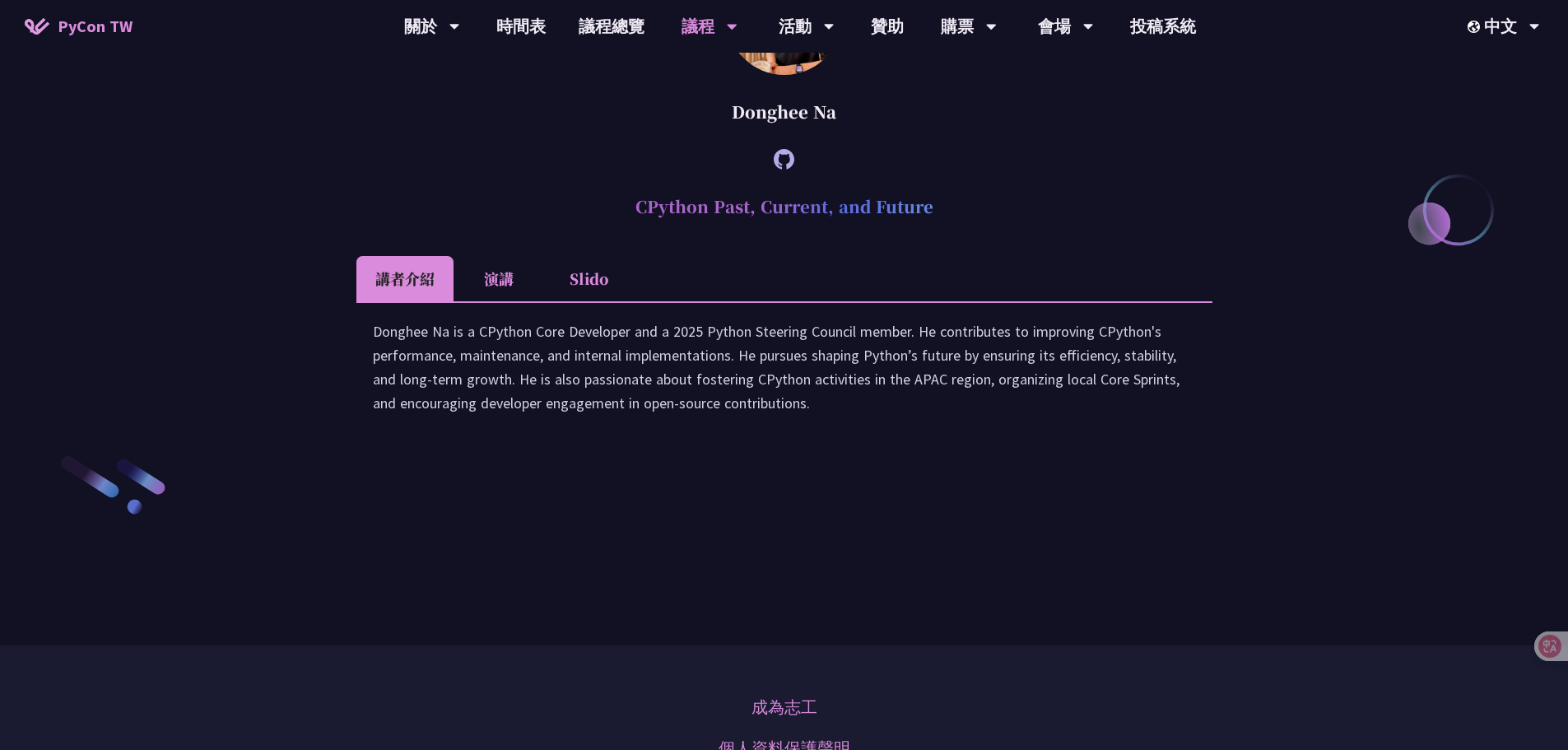
scroll to position [2305, 0]
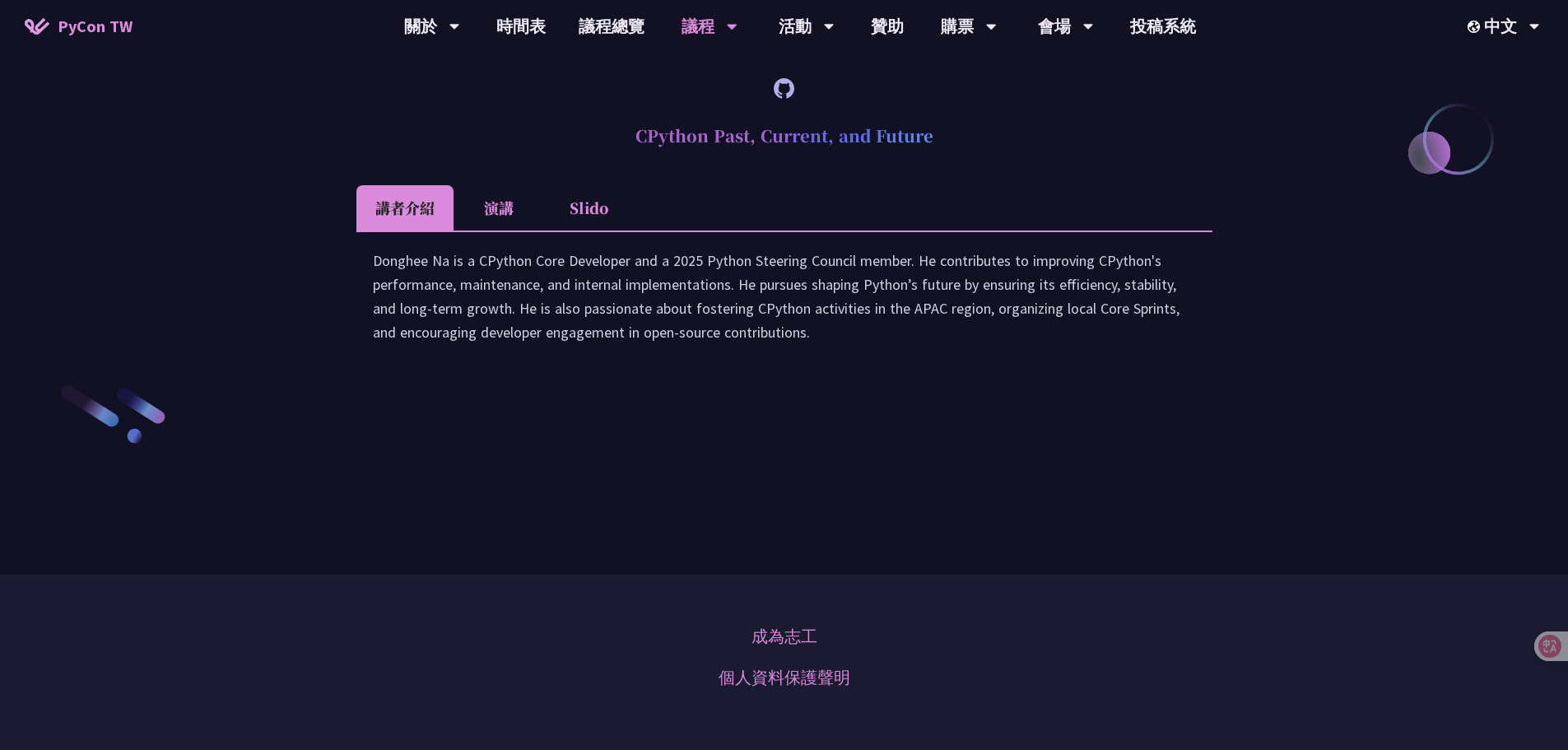
click at [506, 231] on li "演講" at bounding box center [499, 207] width 91 height 45
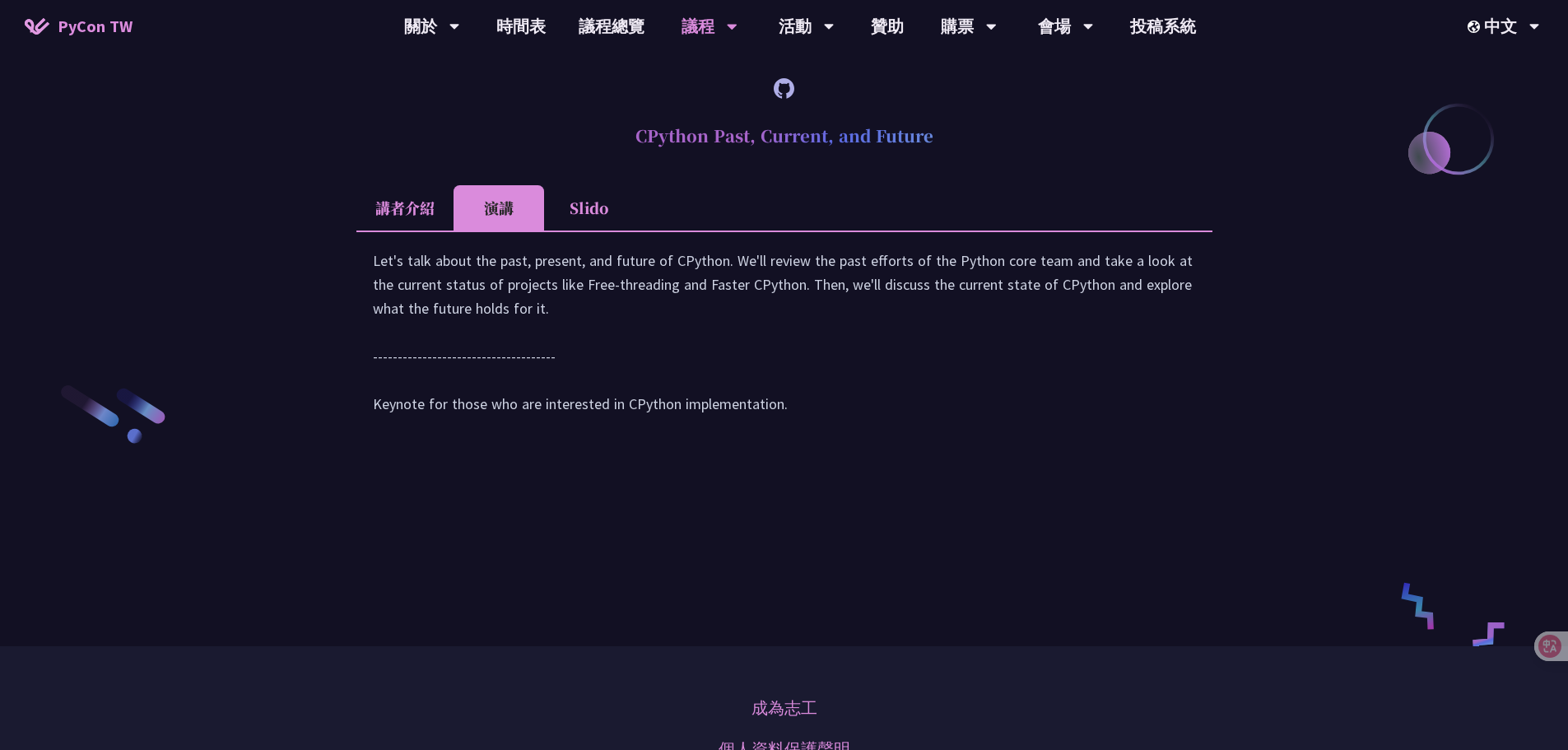
click at [602, 231] on li "Slido" at bounding box center [589, 207] width 91 height 45
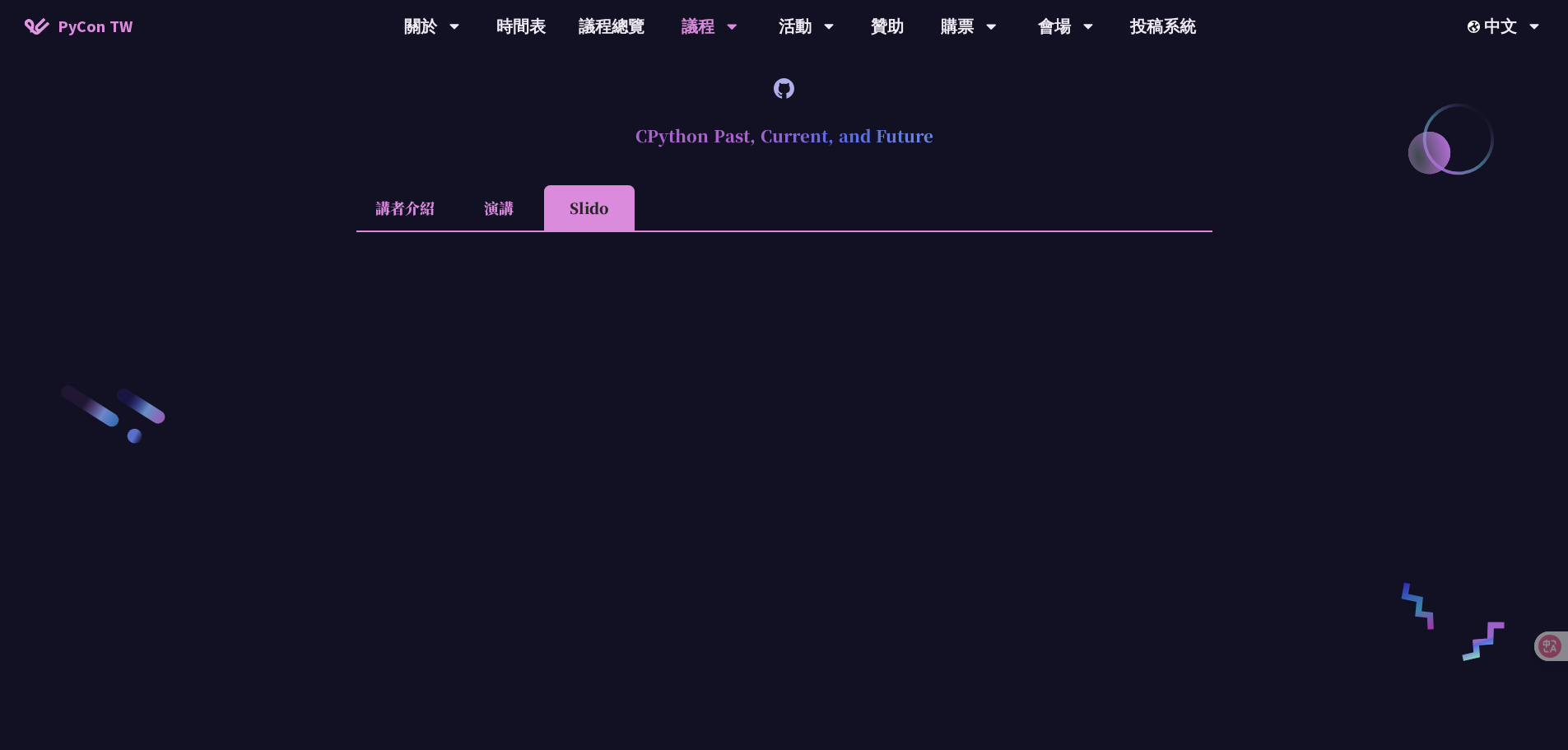
click at [395, 231] on li "講者介紹" at bounding box center [405, 207] width 97 height 45
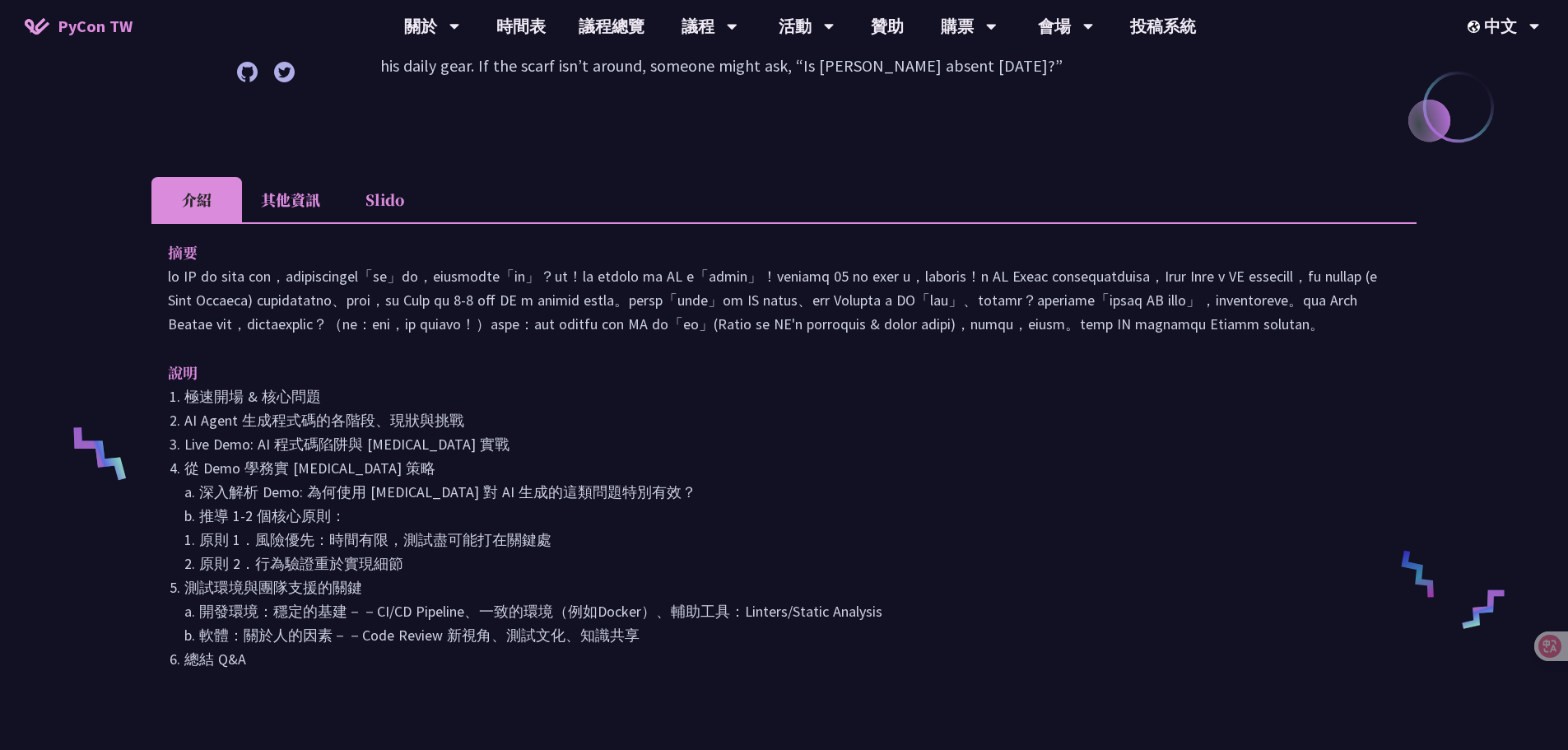
scroll to position [385, 0]
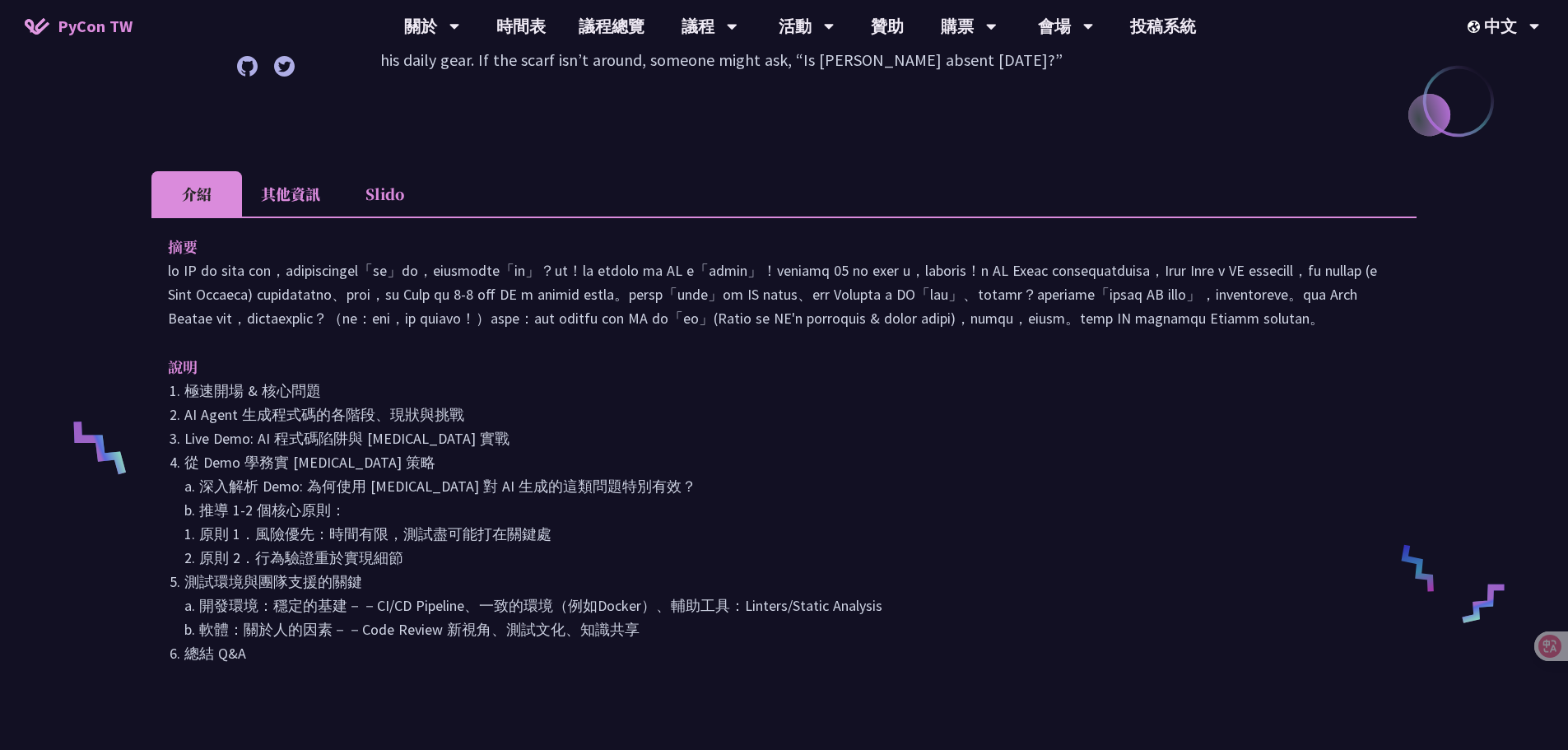
click at [310, 183] on li "其他資訊" at bounding box center [290, 193] width 97 height 45
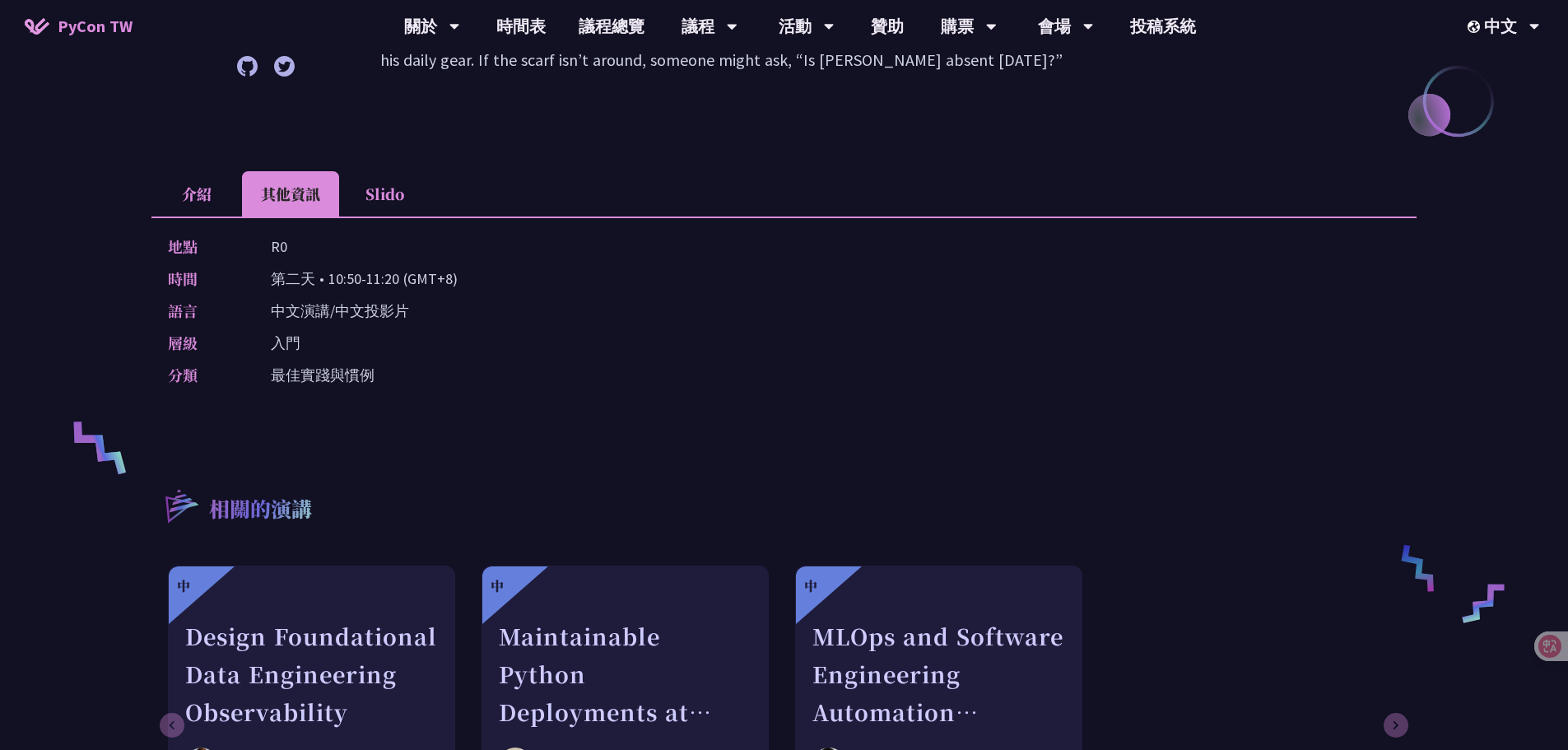
click at [173, 188] on li "介紹" at bounding box center [197, 193] width 91 height 45
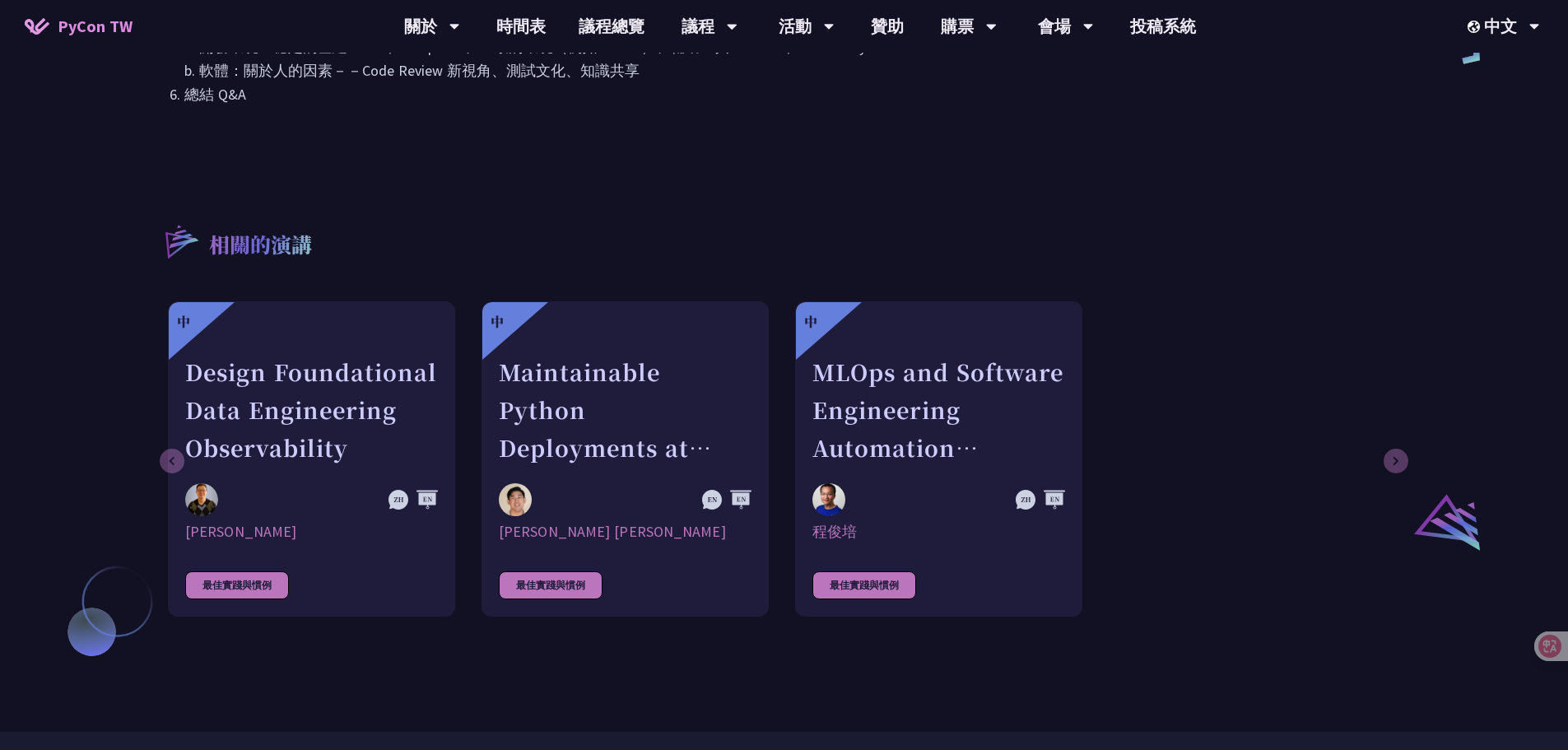
scroll to position [961, 0]
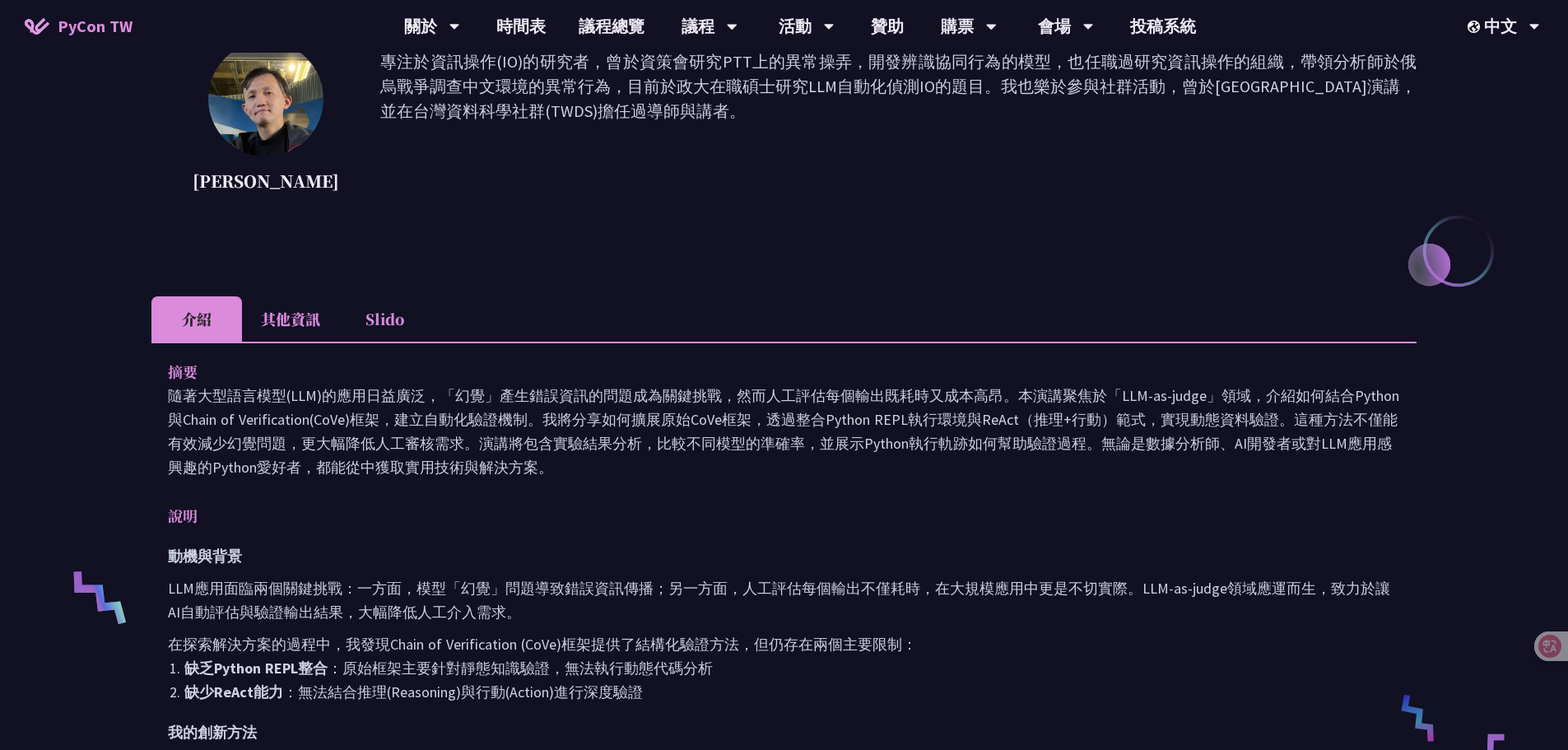
scroll to position [192, 0]
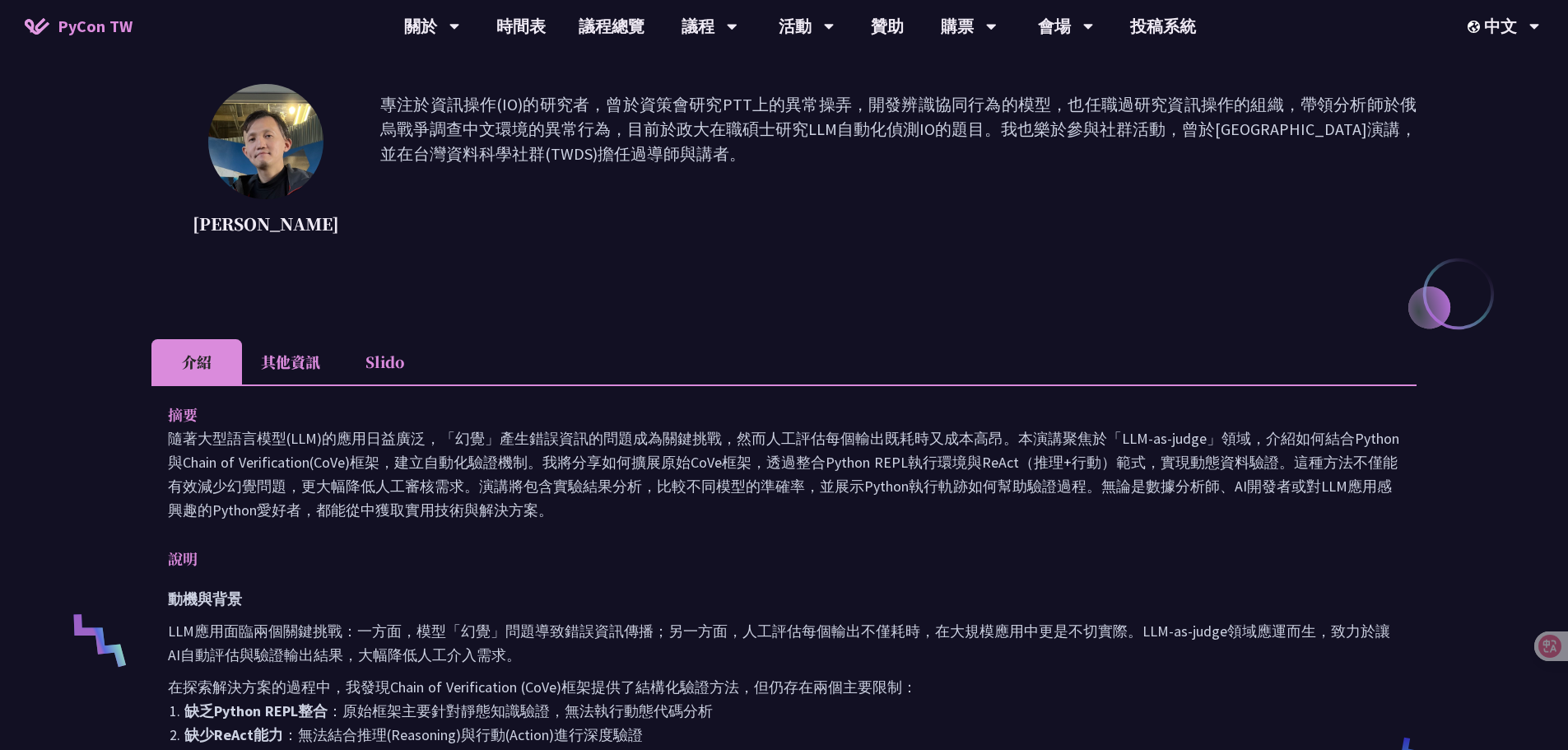
click at [254, 366] on li "其他資訊" at bounding box center [290, 361] width 97 height 45
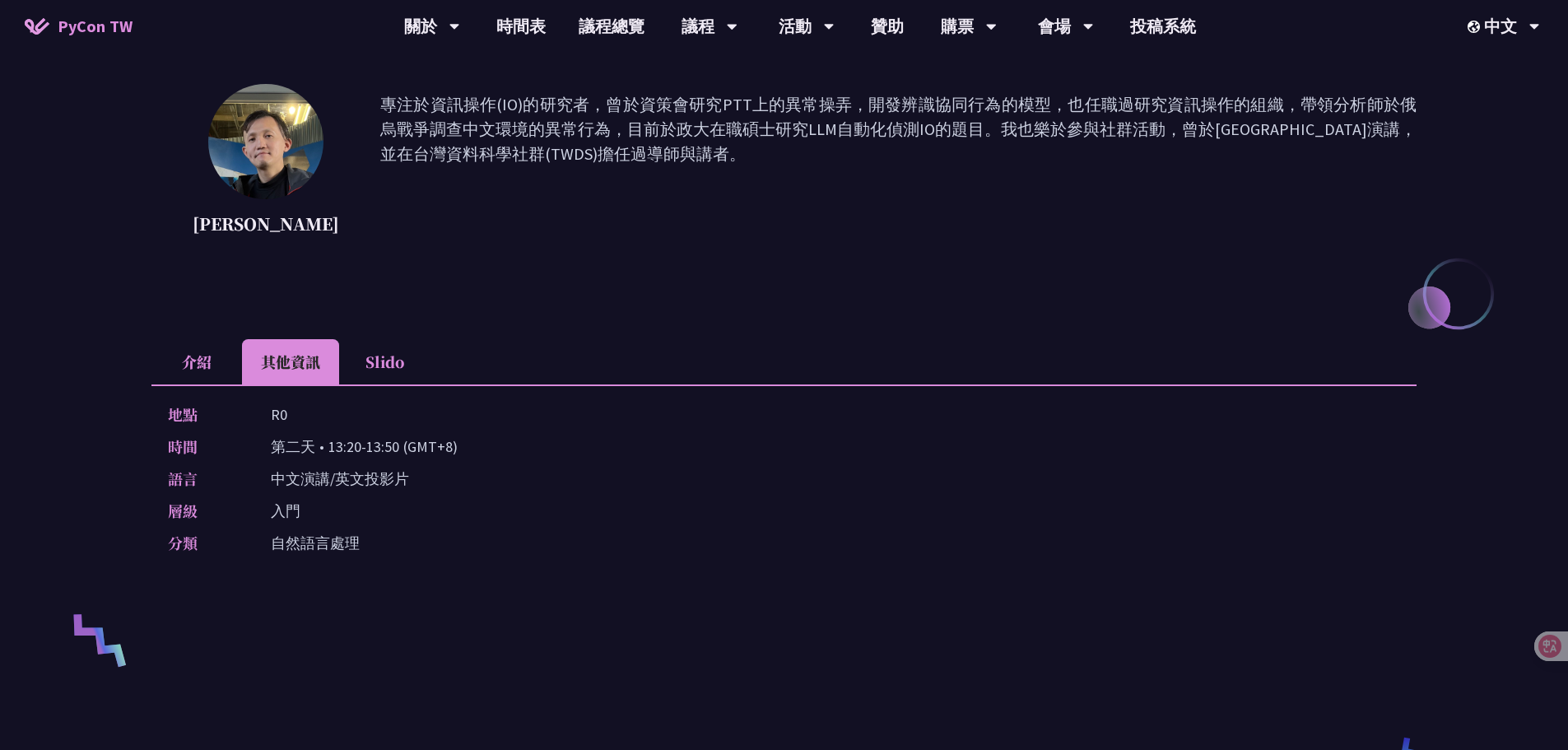
click at [187, 357] on li "介紹" at bounding box center [197, 361] width 91 height 45
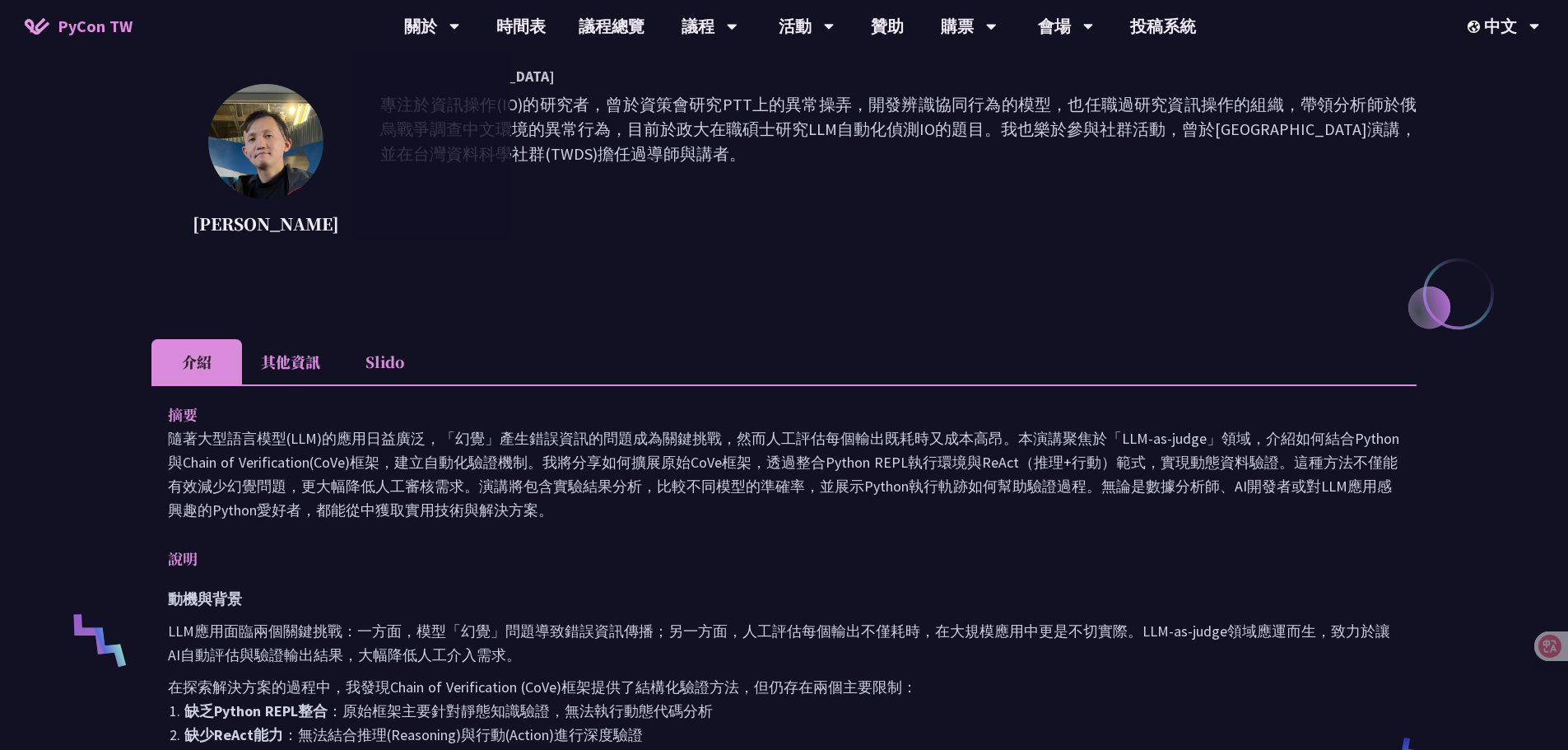
click at [303, 378] on li "其他資訊" at bounding box center [290, 361] width 97 height 45
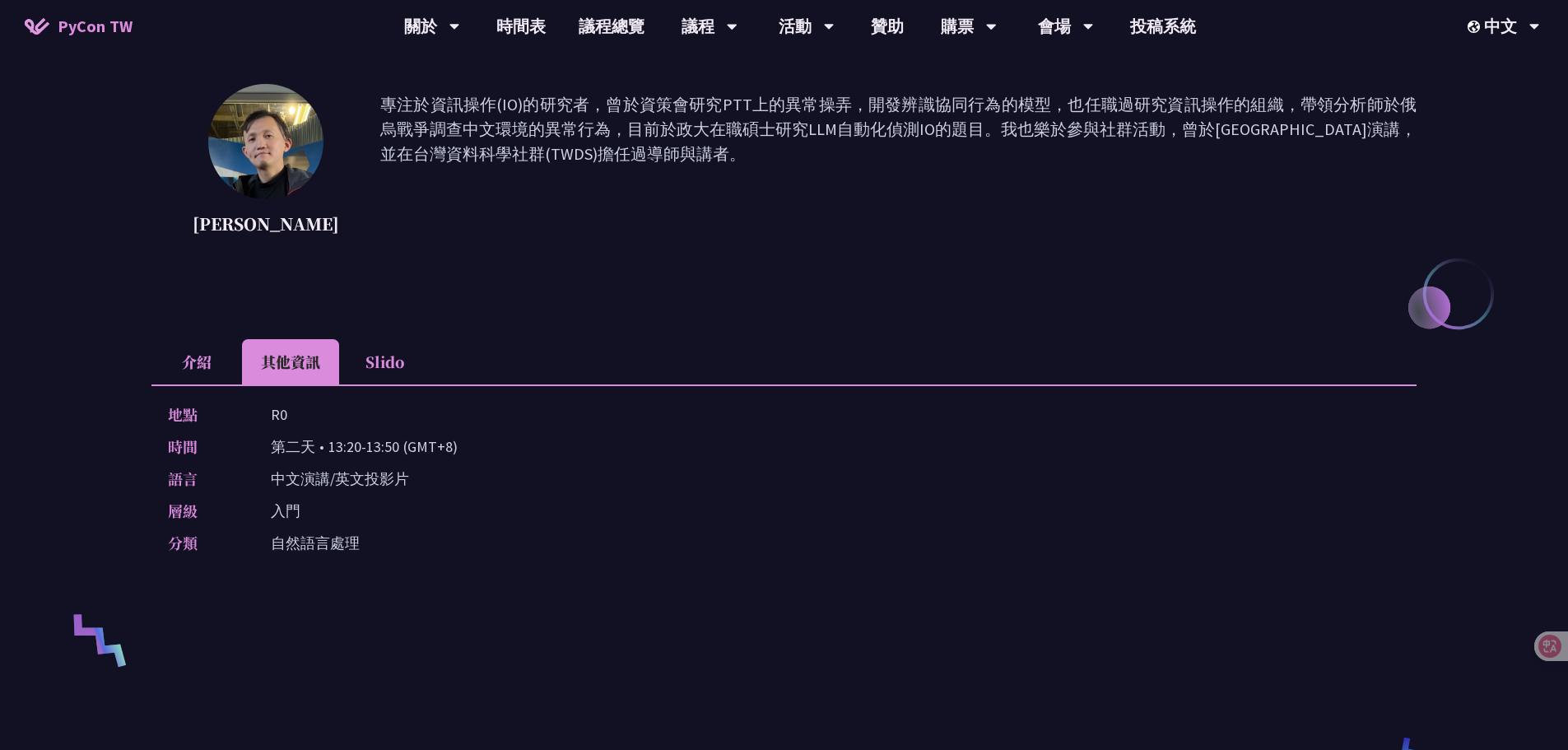
click at [212, 346] on li "介紹" at bounding box center [197, 361] width 91 height 45
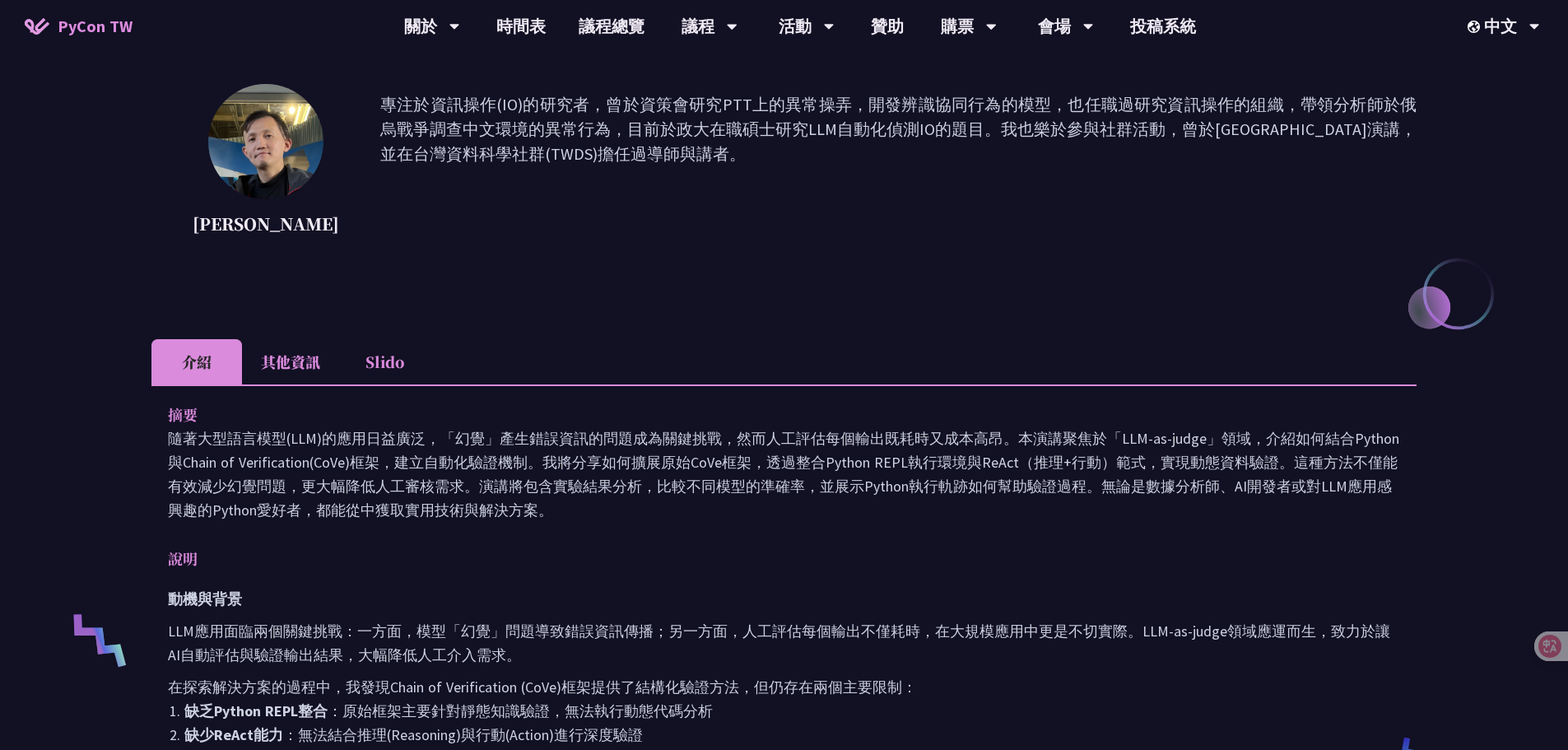
click at [280, 348] on li "其他資訊" at bounding box center [290, 361] width 97 height 45
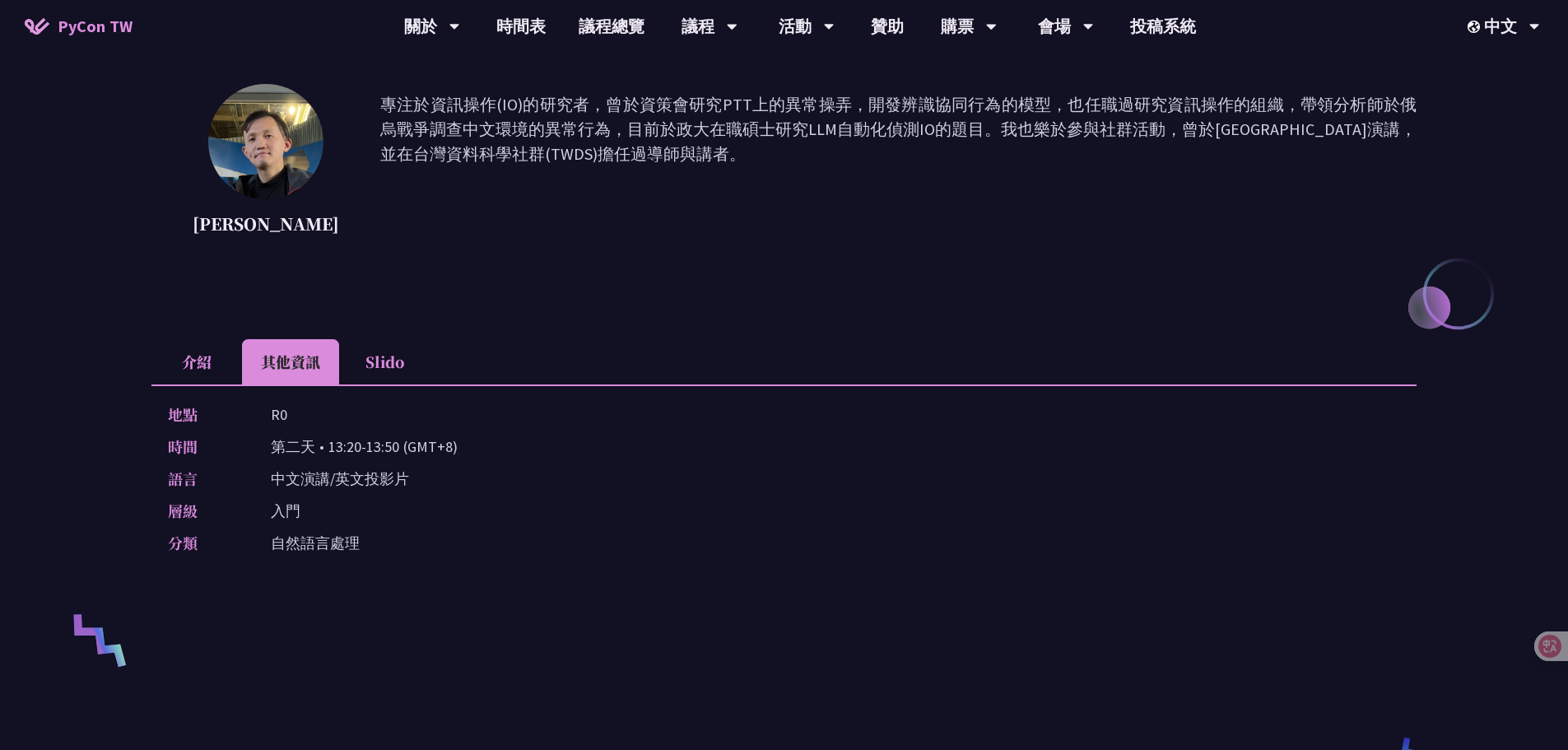
click at [190, 352] on li "介紹" at bounding box center [197, 361] width 91 height 45
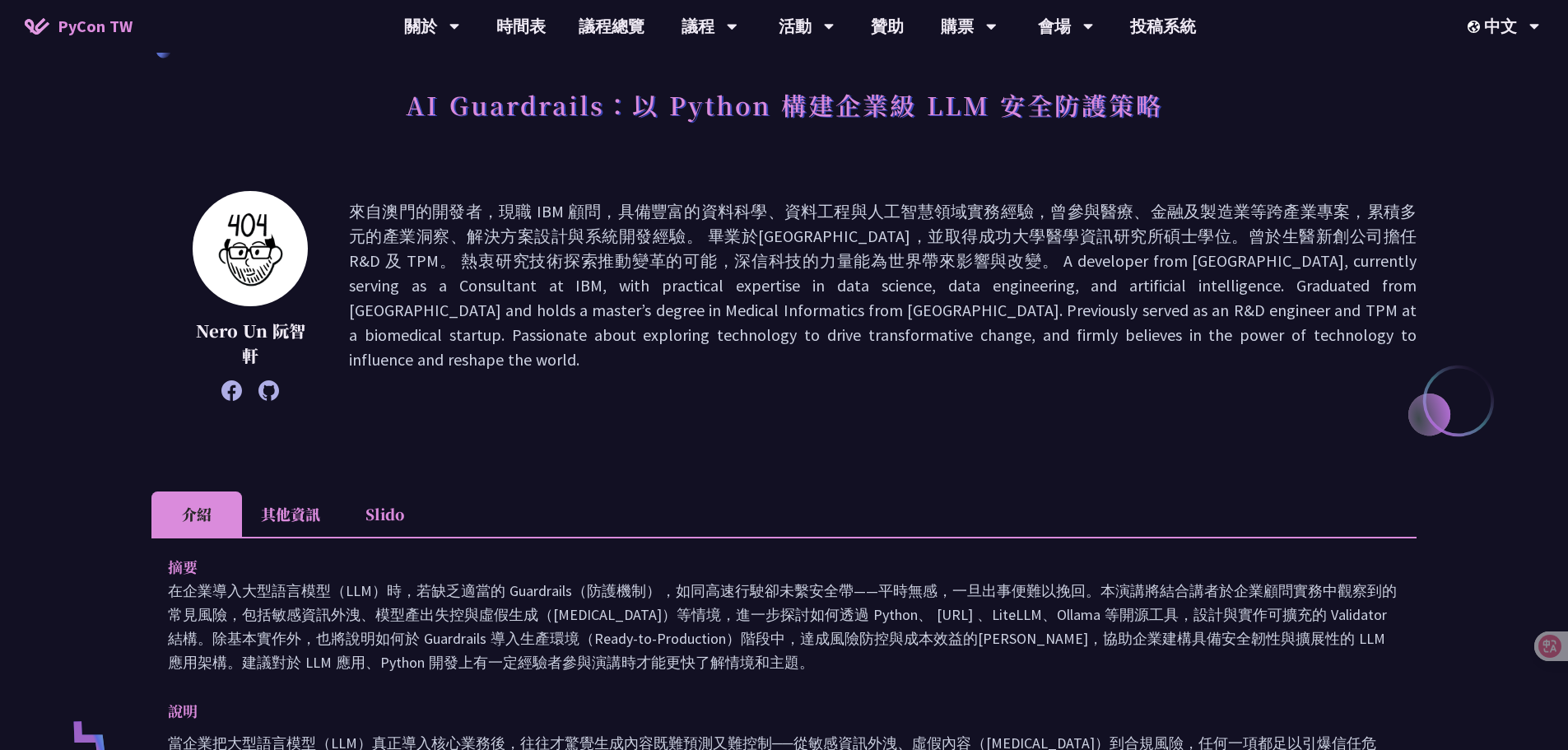
scroll to position [192, 0]
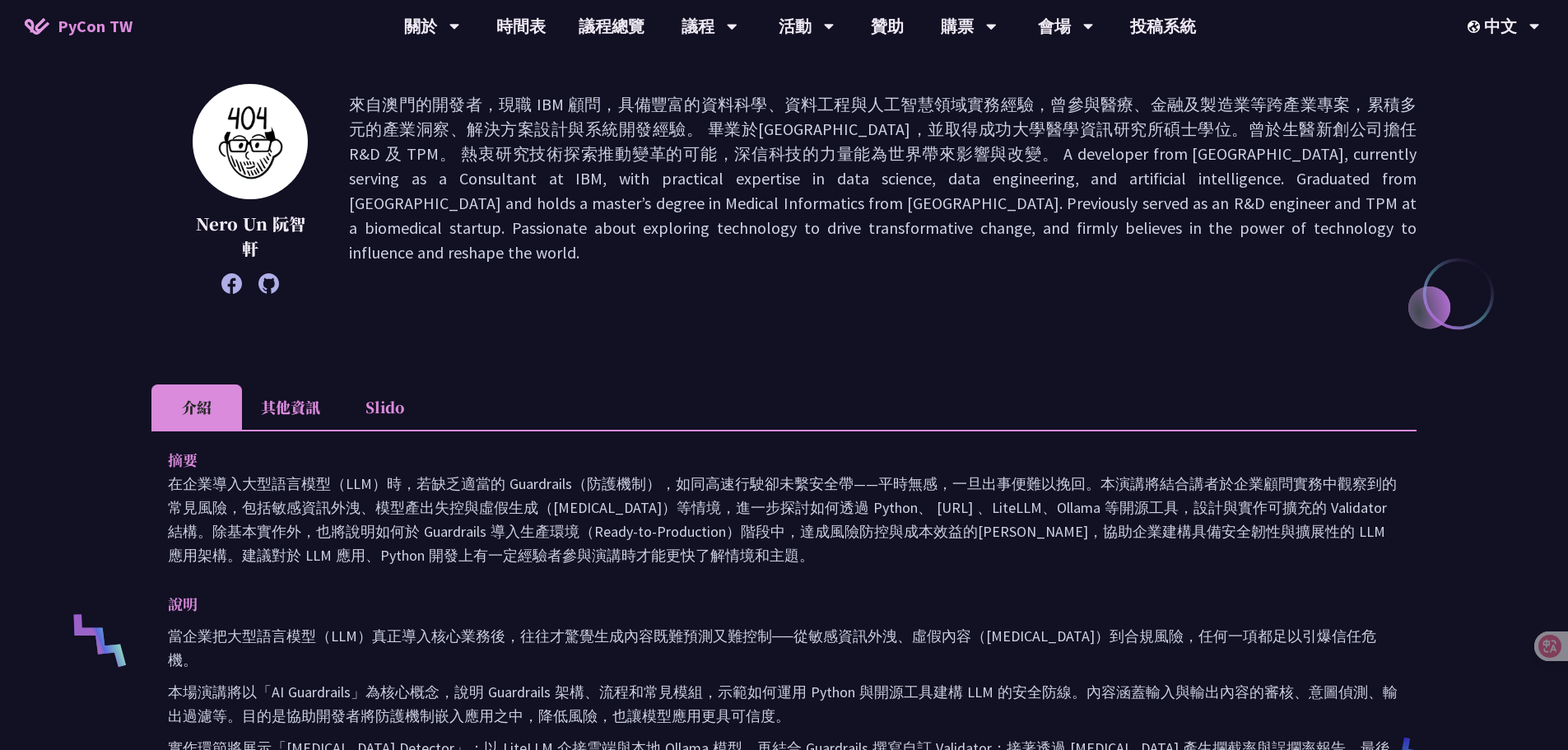
click at [296, 411] on li "其他資訊" at bounding box center [290, 407] width 97 height 45
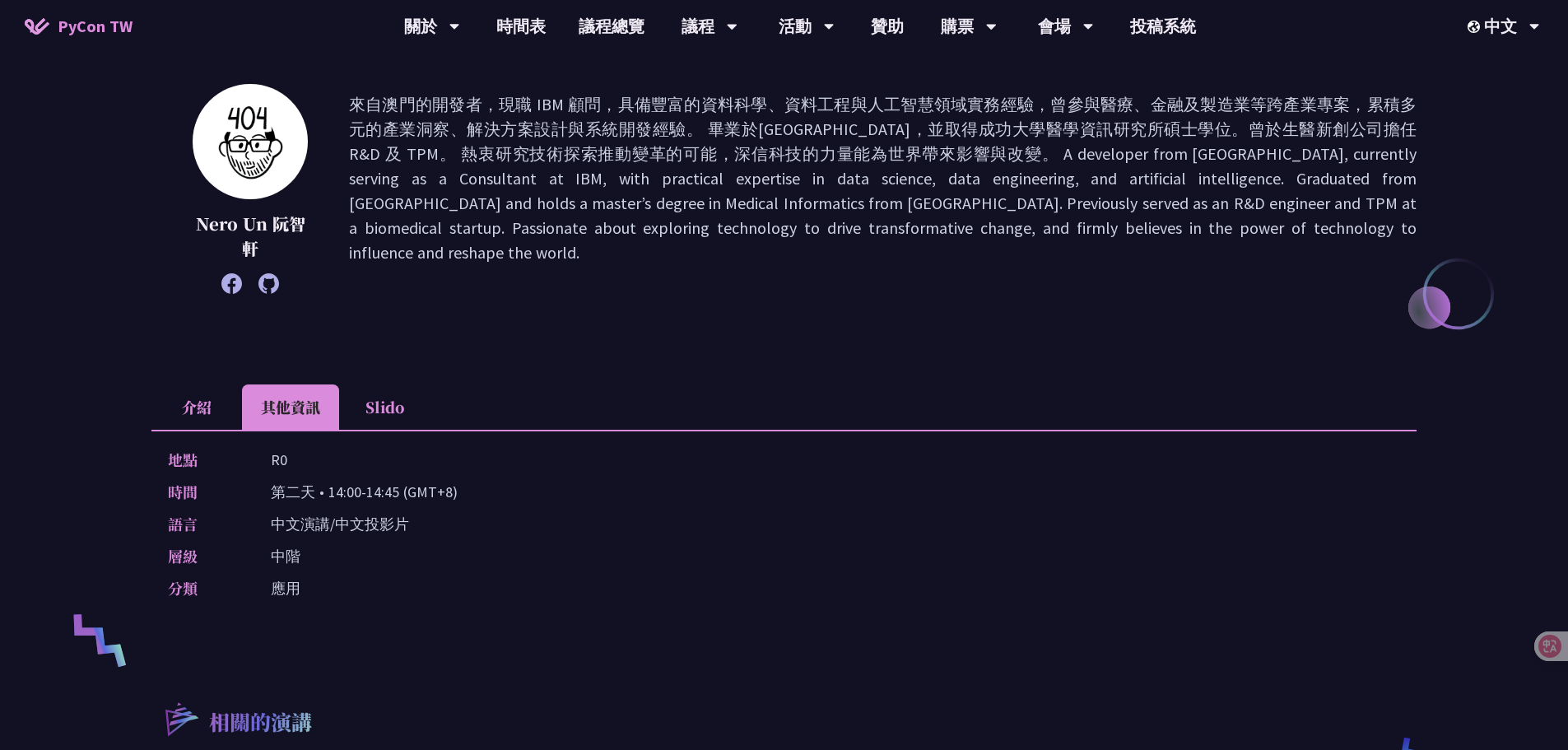
click at [201, 417] on li "介紹" at bounding box center [197, 407] width 91 height 45
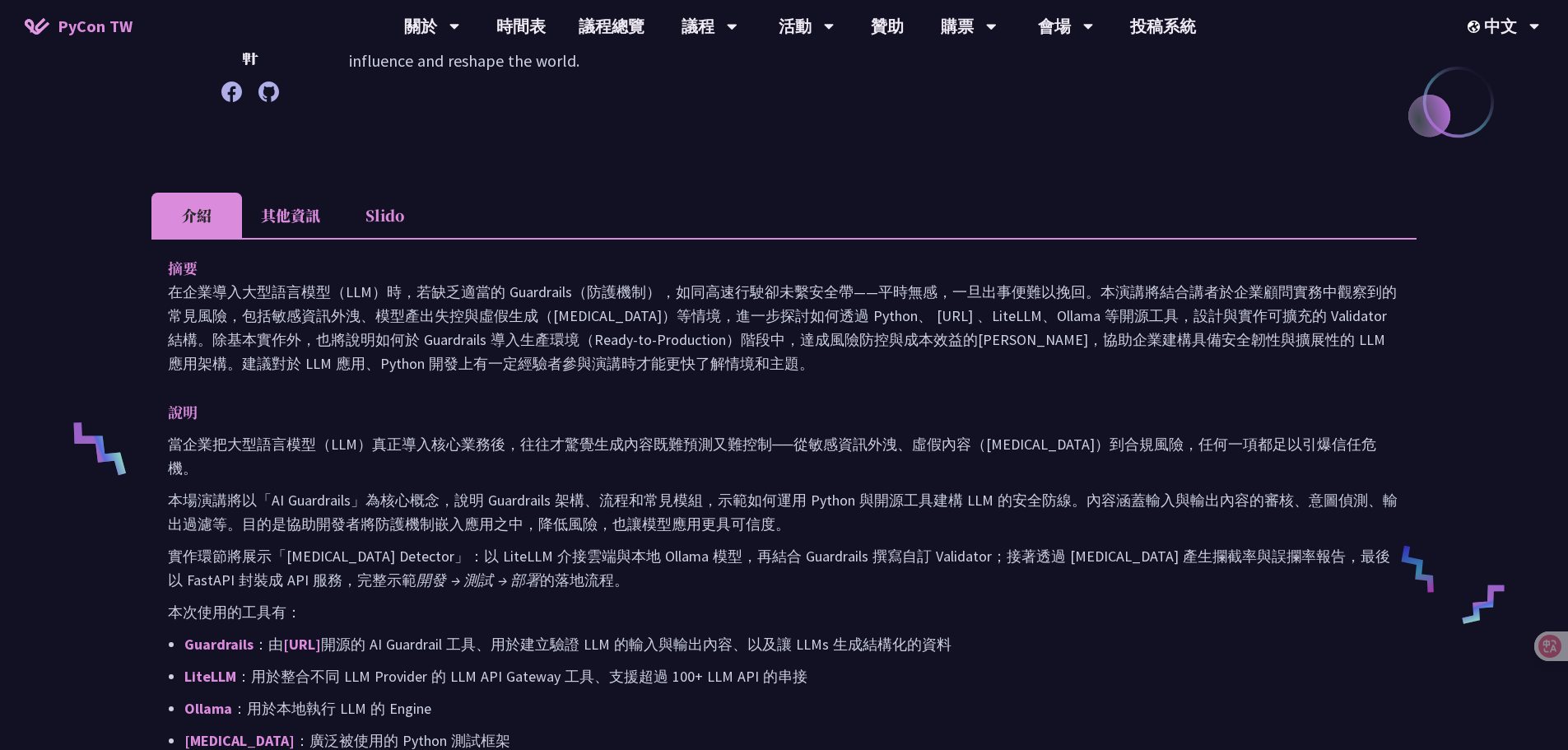
scroll to position [385, 0]
click at [275, 204] on li "其他資訊" at bounding box center [290, 214] width 97 height 45
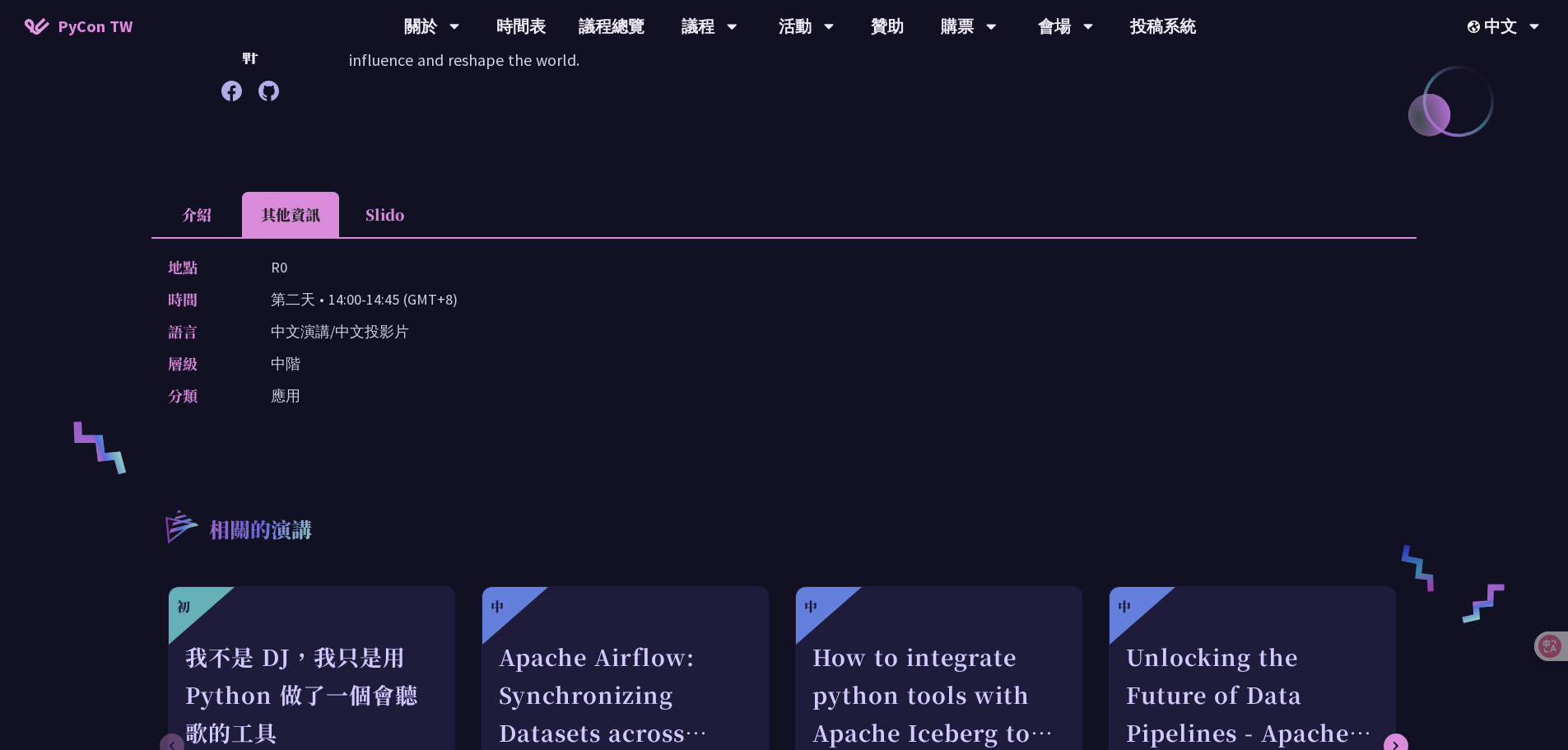
click at [193, 205] on li "介紹" at bounding box center [197, 214] width 91 height 45
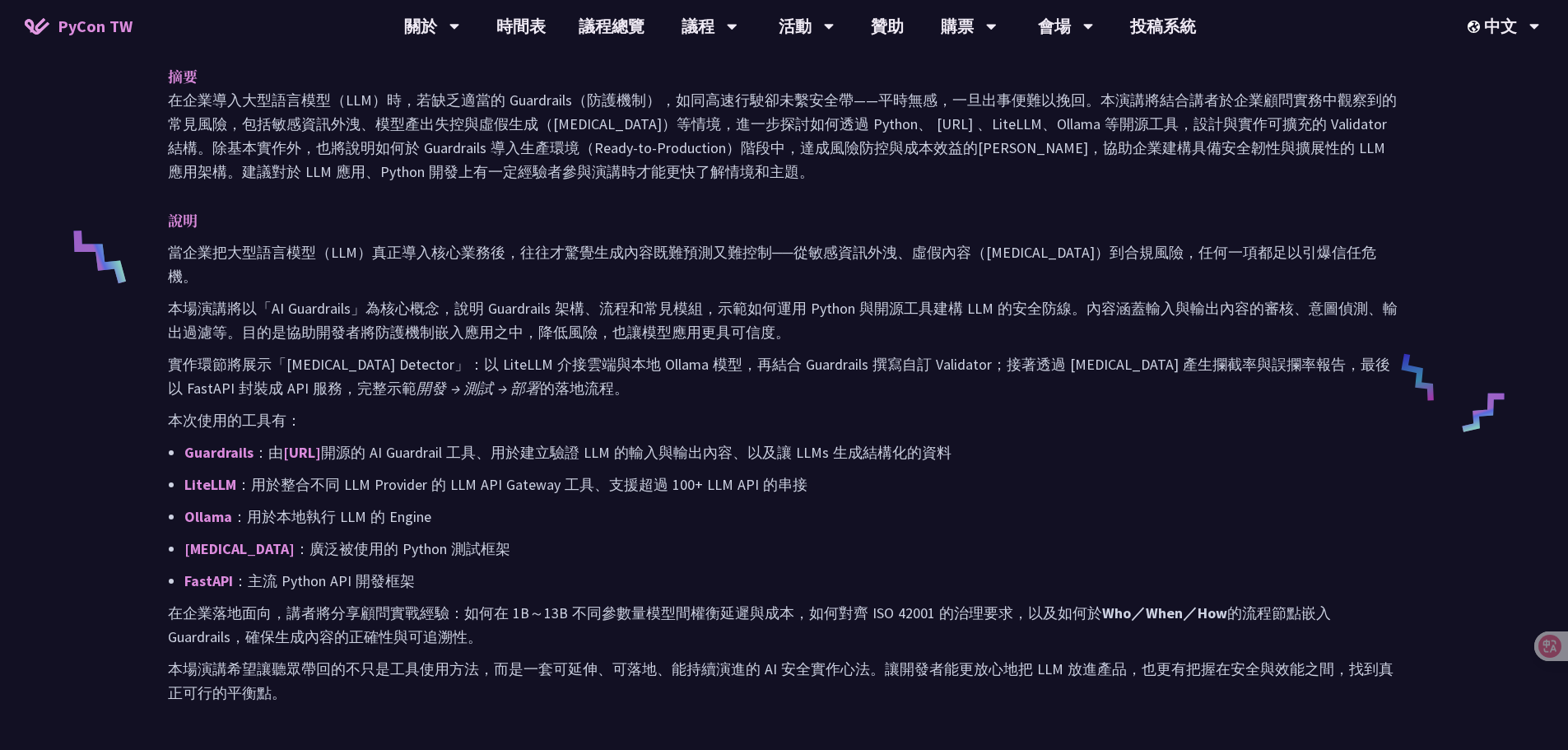
scroll to position [576, 0]
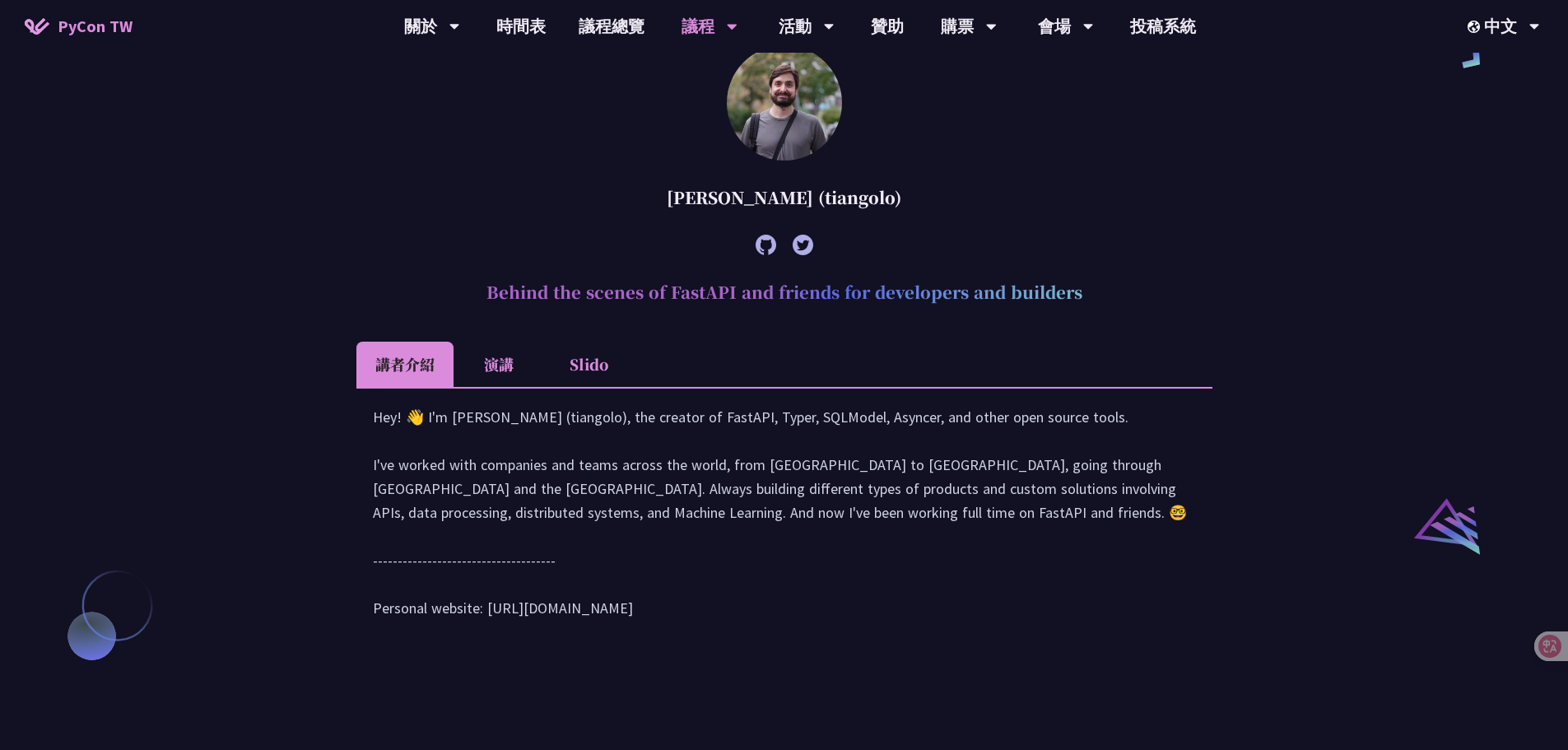
scroll to position [1537, 0]
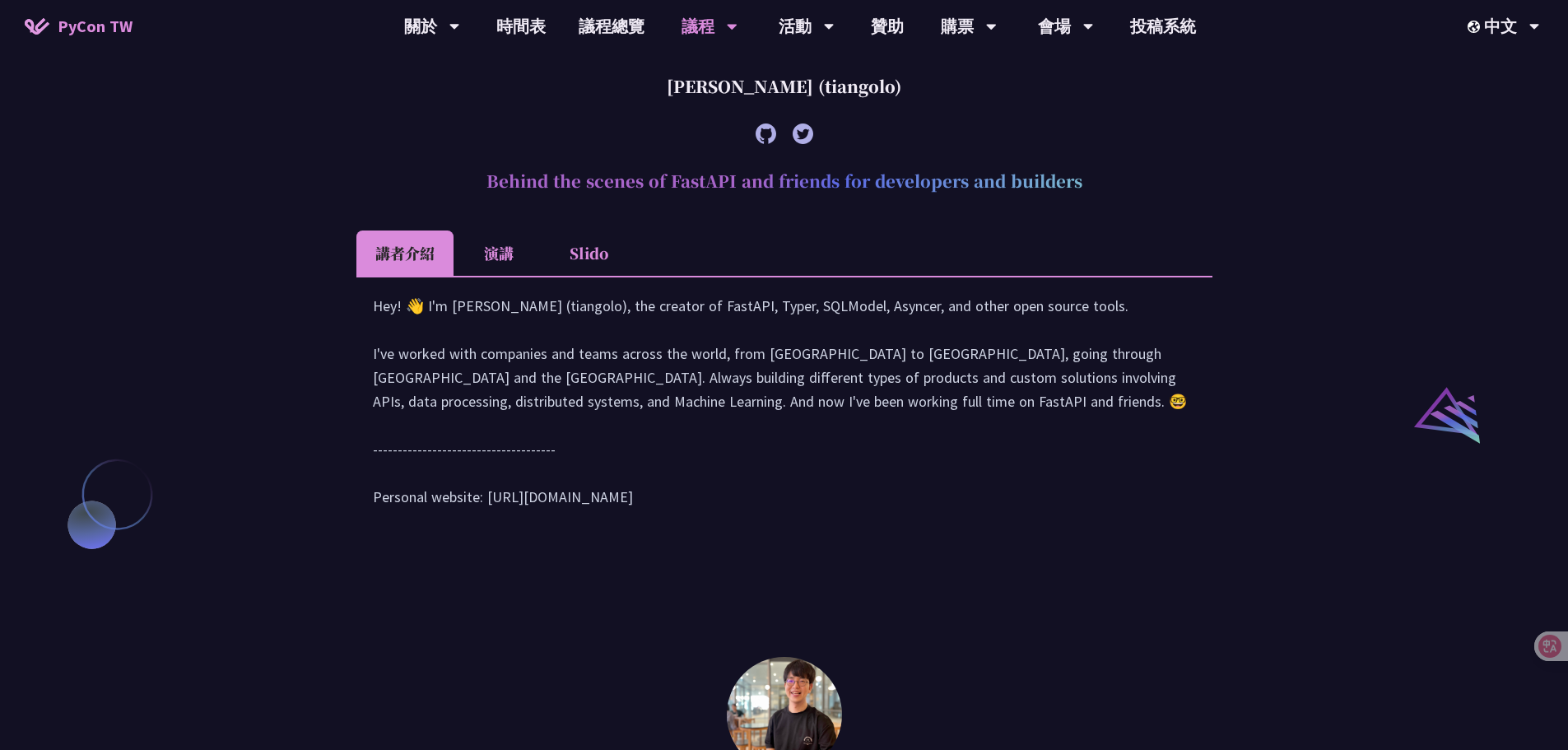
click at [496, 276] on li "演講" at bounding box center [499, 253] width 91 height 45
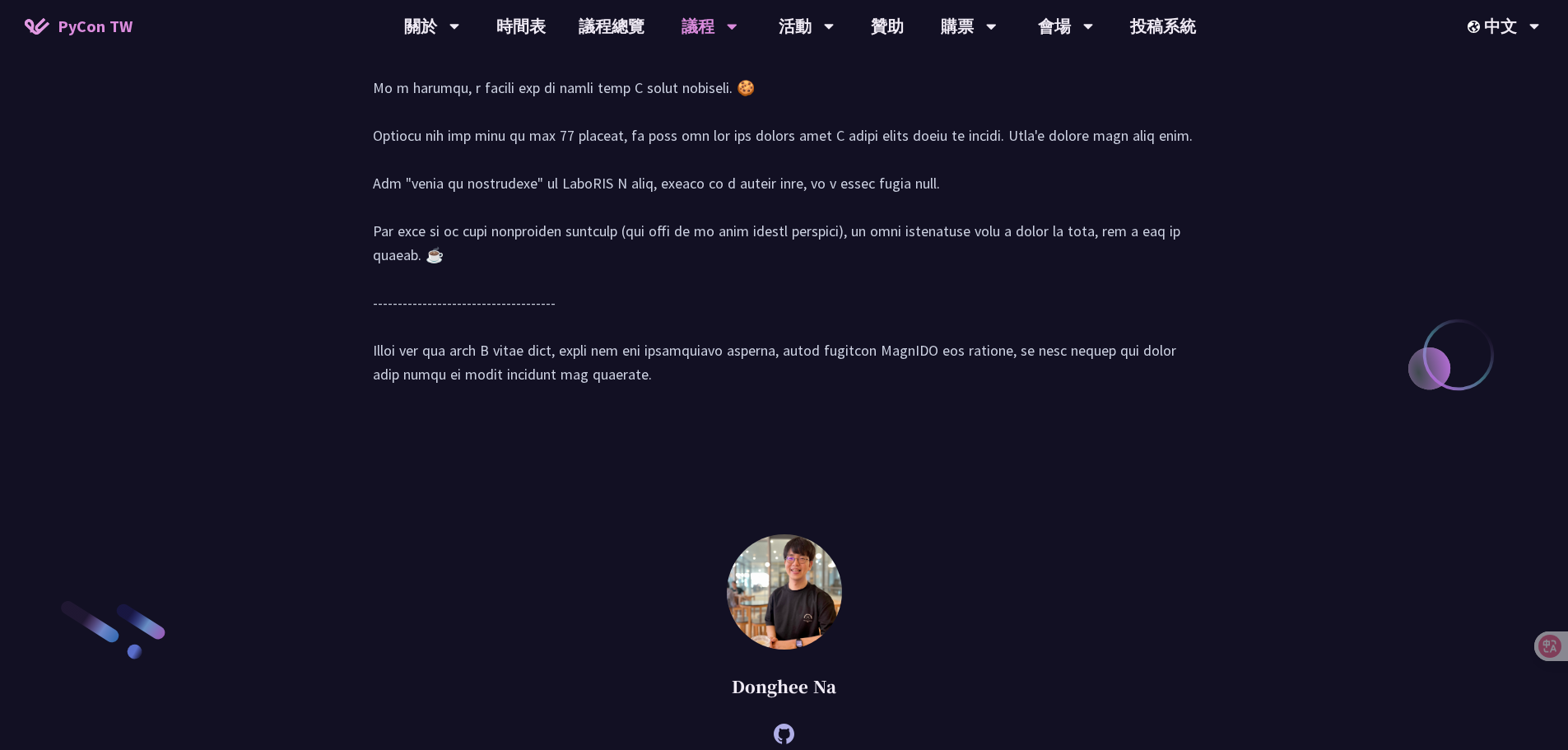
scroll to position [2114, 0]
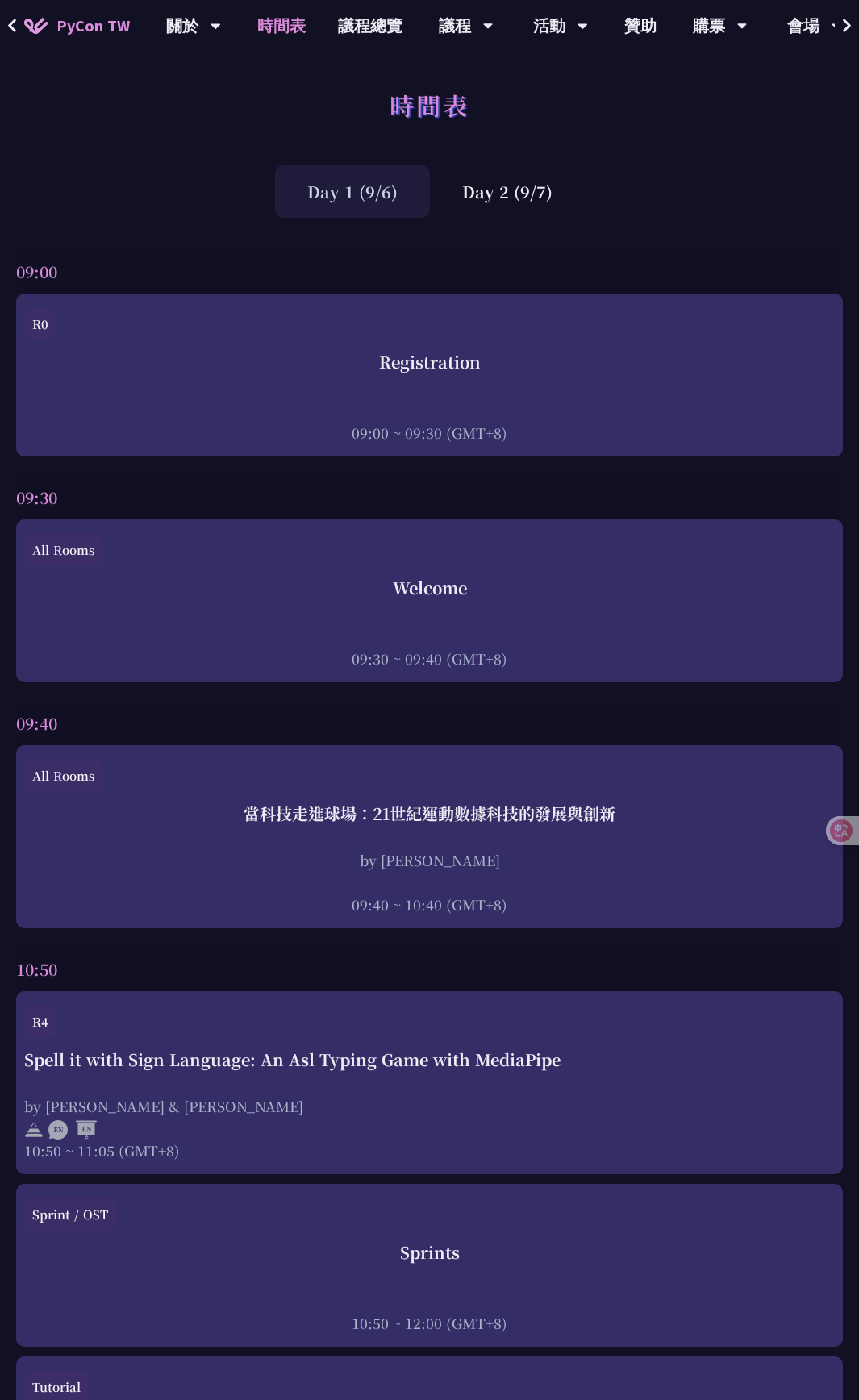
click at [104, 29] on span "PyCon TW" at bounding box center [93, 25] width 73 height 24
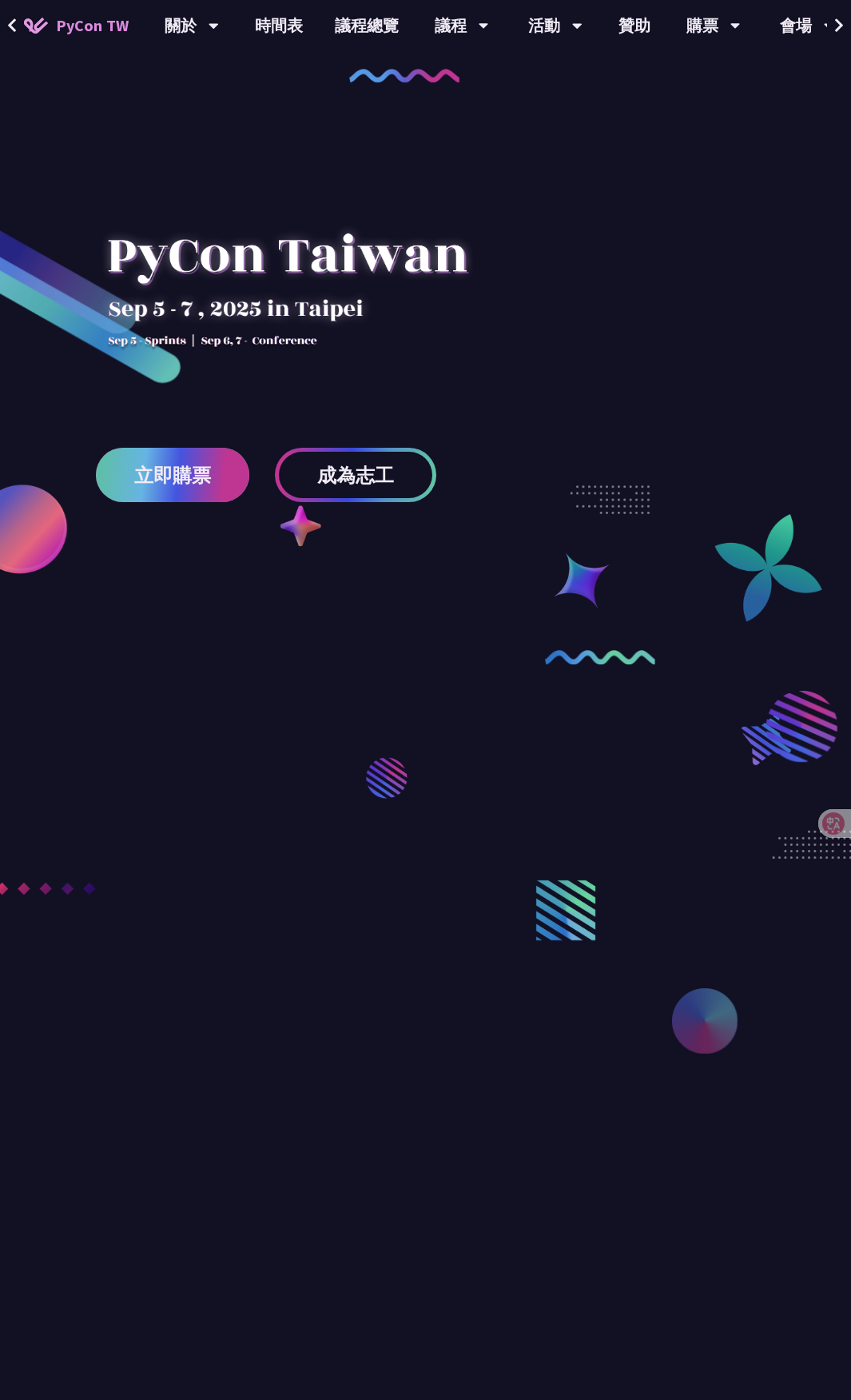
click at [205, 483] on span "立即購票" at bounding box center [172, 475] width 77 height 20
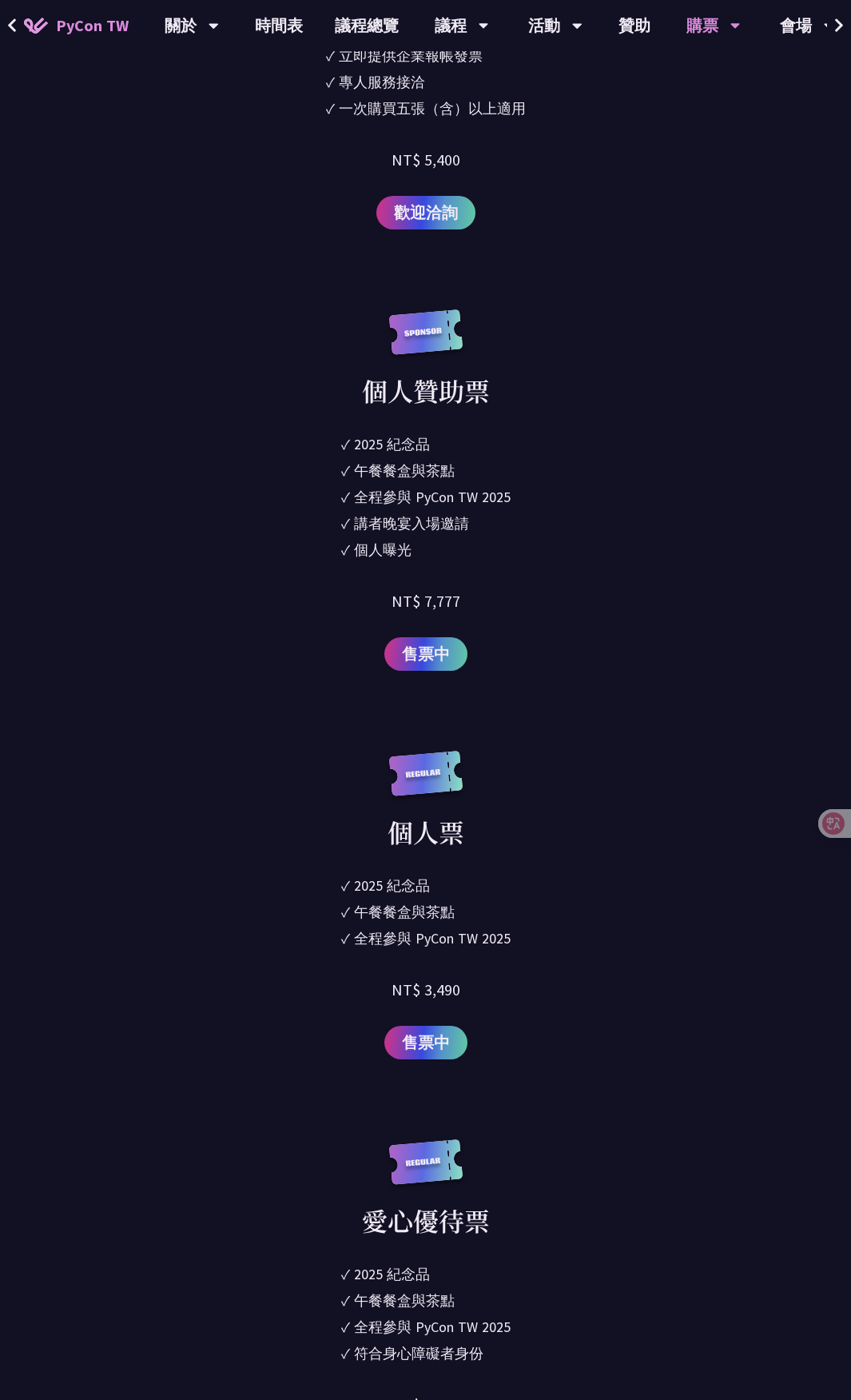
scroll to position [2238, 0]
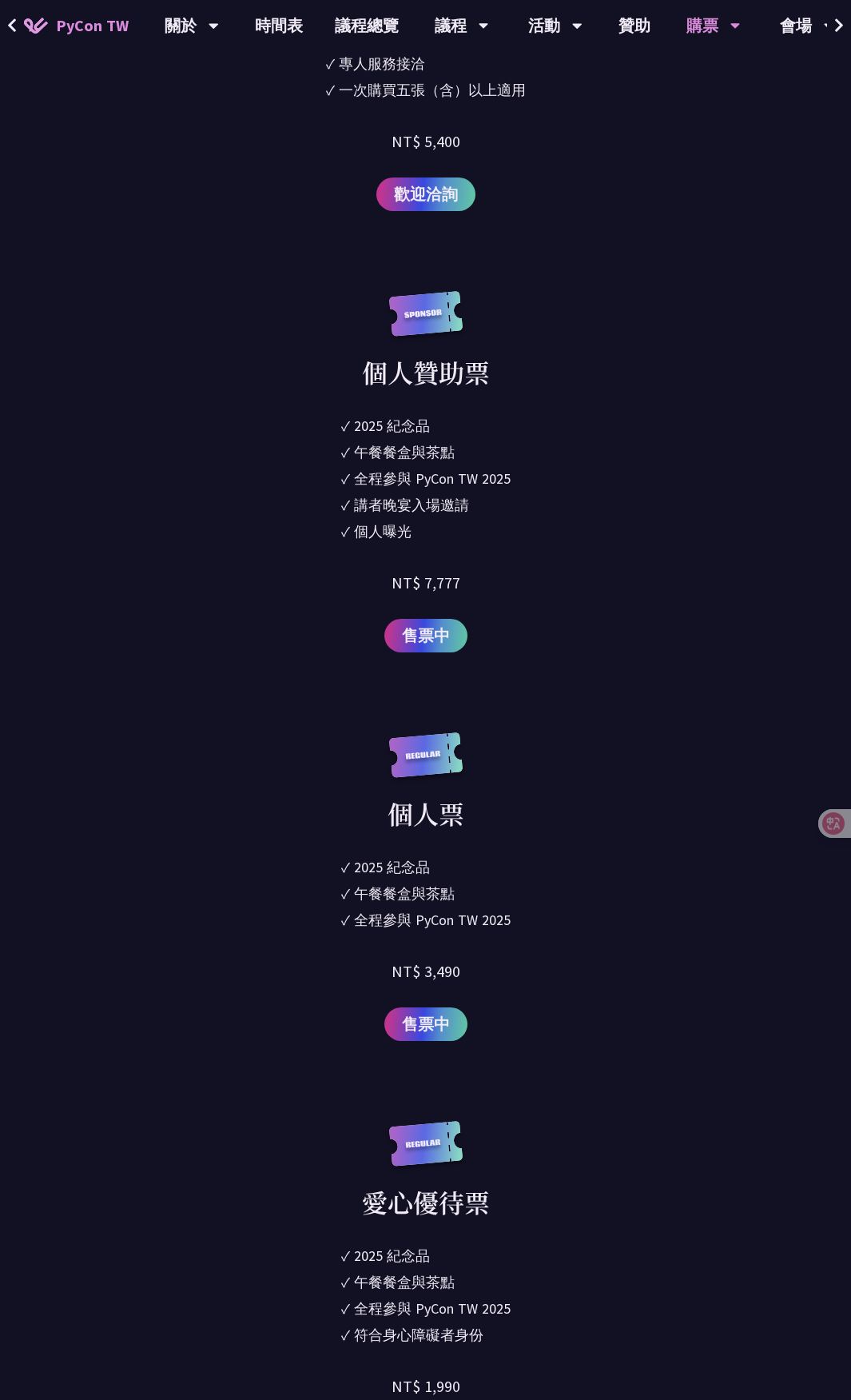
drag, startPoint x: 474, startPoint y: 971, endPoint x: 385, endPoint y: 969, distance: 89.0
click at [385, 969] on div "個人票 ✓ 2025 紀念品 ✓ 午餐餐盒與茶點 ✓ 全程參與 PyCon TW 2025 NT$ 3,490 售票中" at bounding box center [426, 886] width 557 height 309
click at [391, 967] on div "個人票 ✓ 2025 紀念品 ✓ 午餐餐盒與茶點 ✓ 全程參與 PyCon TW 2025 NT$ 3,490 售票中" at bounding box center [426, 886] width 557 height 309
click at [706, 740] on div "大會資訊 衝刺開發 日期：2025 年 09 月 05 日 地點：TBD 主議程 日期：2025 年 09 月 06 日 到 2025 年 09 月 07 日…" at bounding box center [425, 1324] width 851 height 4838
